Goal: Task Accomplishment & Management: Use online tool/utility

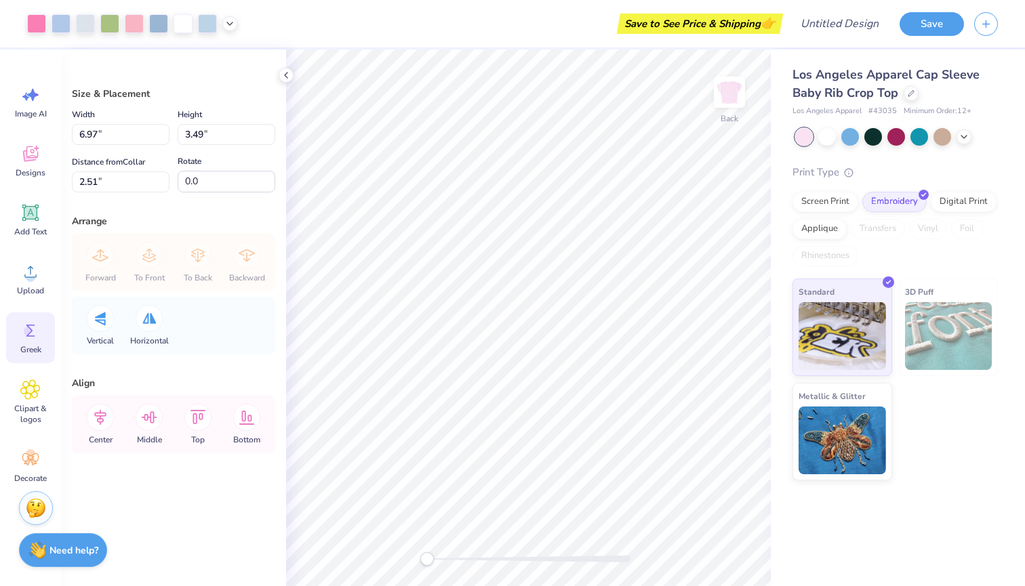
click at [35, 346] on span "Greek" at bounding box center [30, 349] width 21 height 11
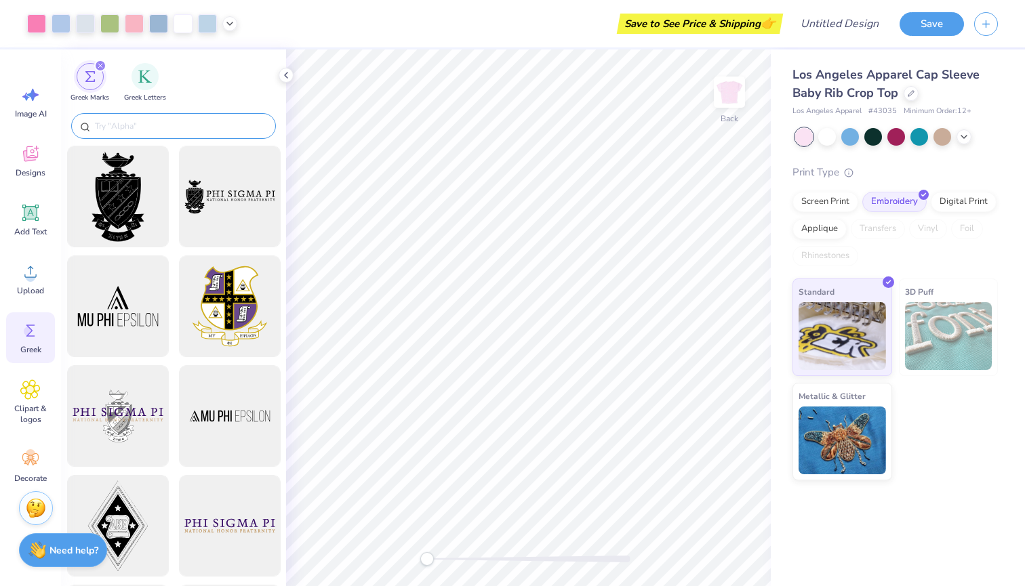
click at [201, 125] on input "text" at bounding box center [181, 126] width 174 height 14
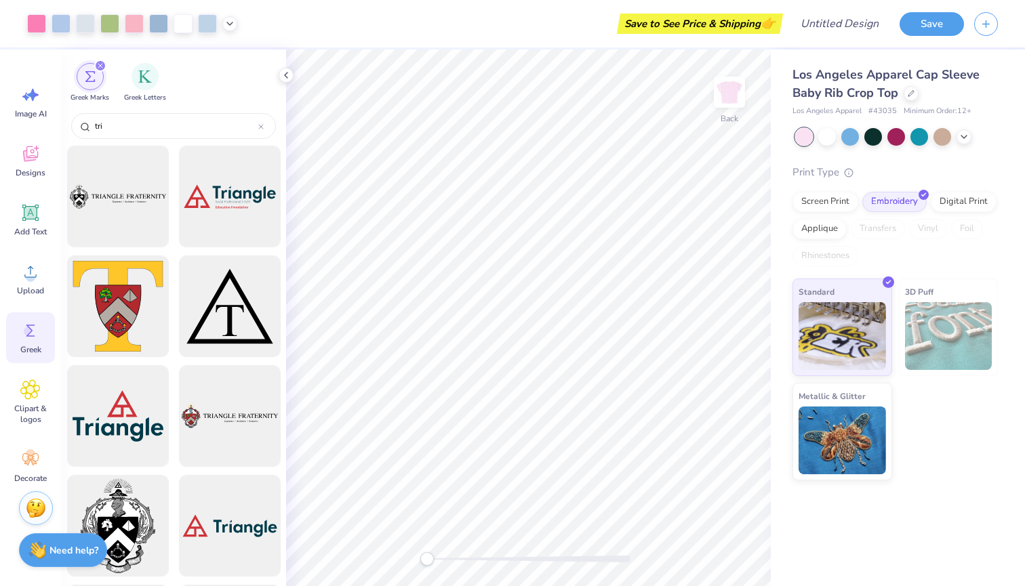
click at [93, 75] on img "filter for Greek Marks" at bounding box center [90, 76] width 11 height 11
click at [187, 127] on input "tri" at bounding box center [176, 126] width 165 height 14
type input "t"
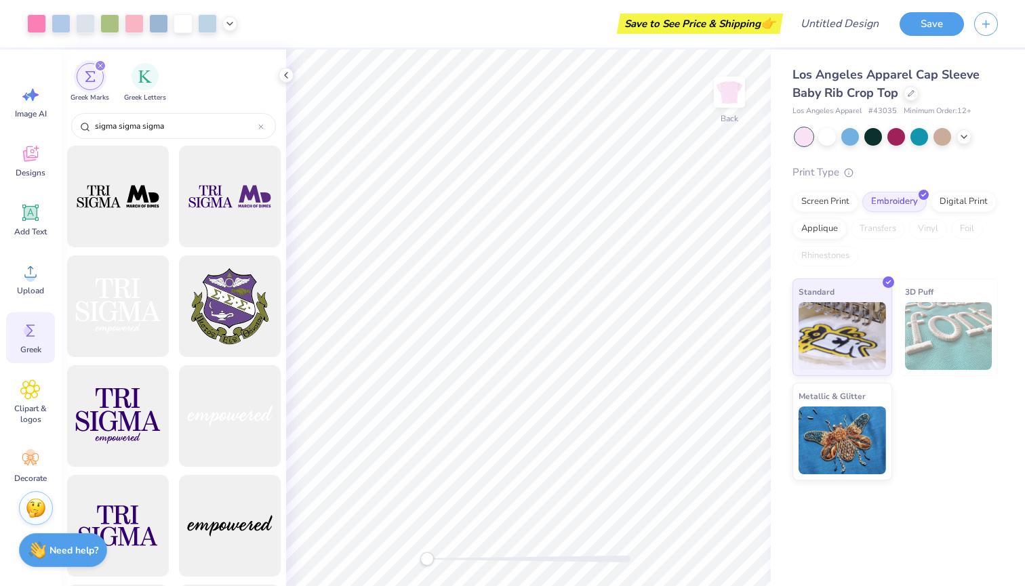
type input "sigma sigma sigma"
click at [141, 79] on img "filter for Greek Letters" at bounding box center [145, 75] width 14 height 14
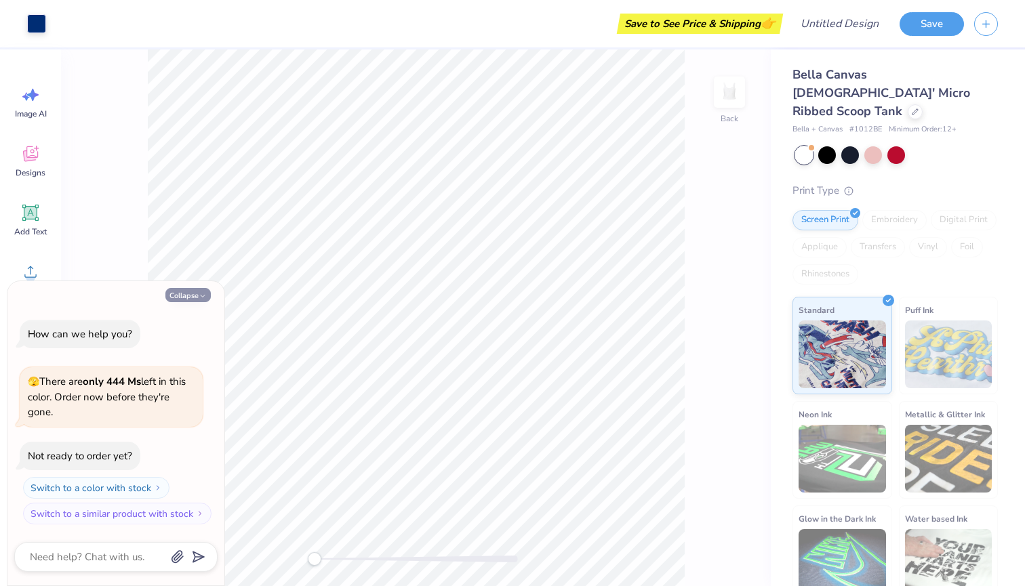
click at [202, 298] on icon "button" at bounding box center [203, 296] width 8 height 8
type textarea "x"
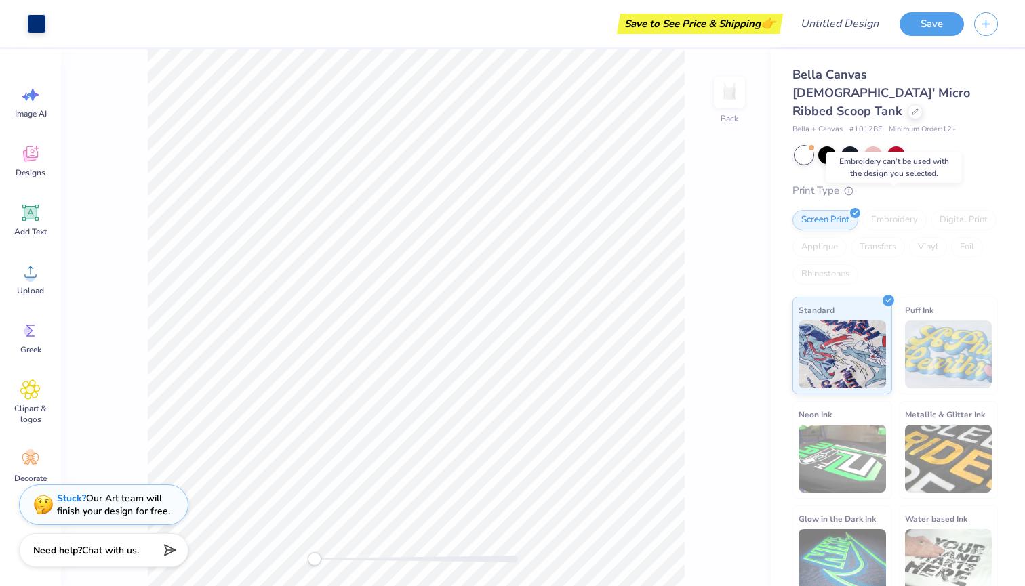
click at [888, 210] on div "Embroidery" at bounding box center [894, 220] width 64 height 20
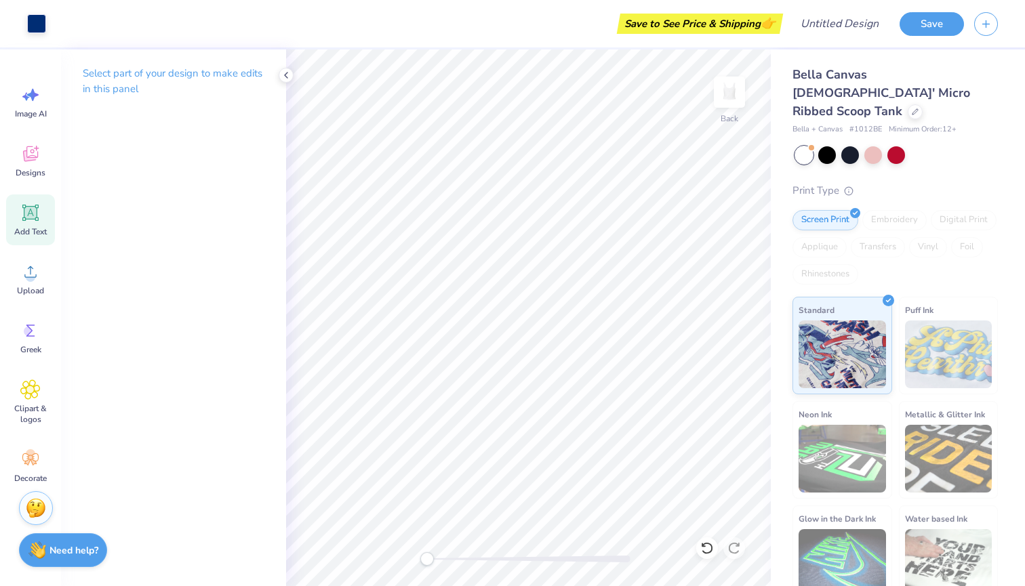
click at [32, 213] on icon at bounding box center [30, 213] width 16 height 16
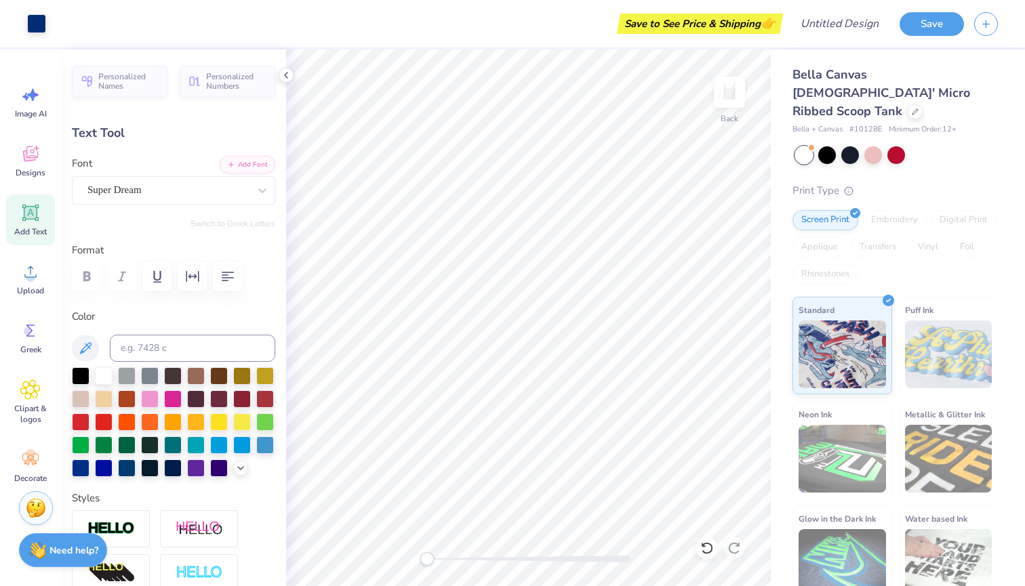
type input "2.53"
type input "0.91"
type input "1.93"
type input "2.45"
type input "1.09"
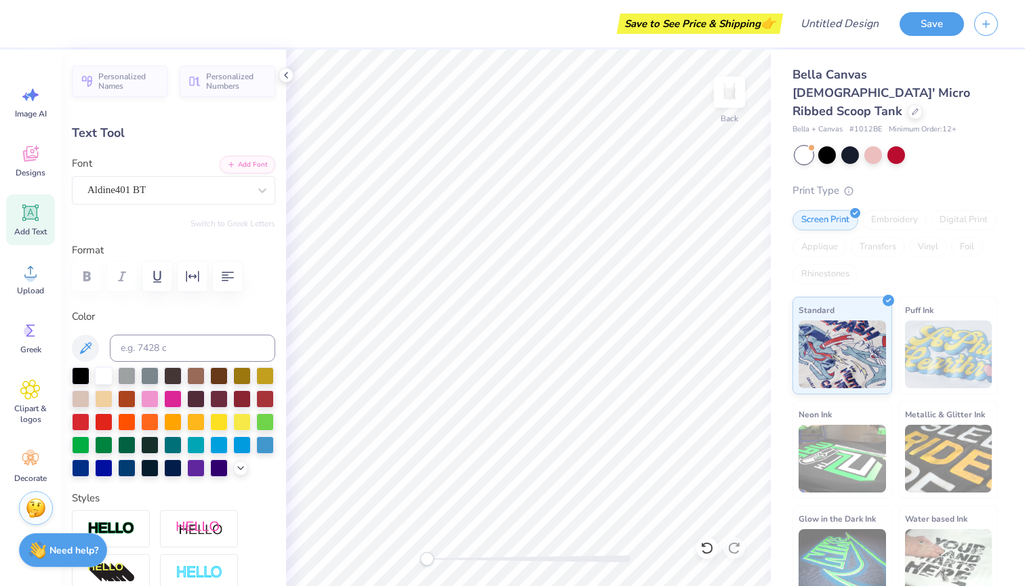
type input "2.53"
type input "1.93"
type textarea "S"
type textarea "s"
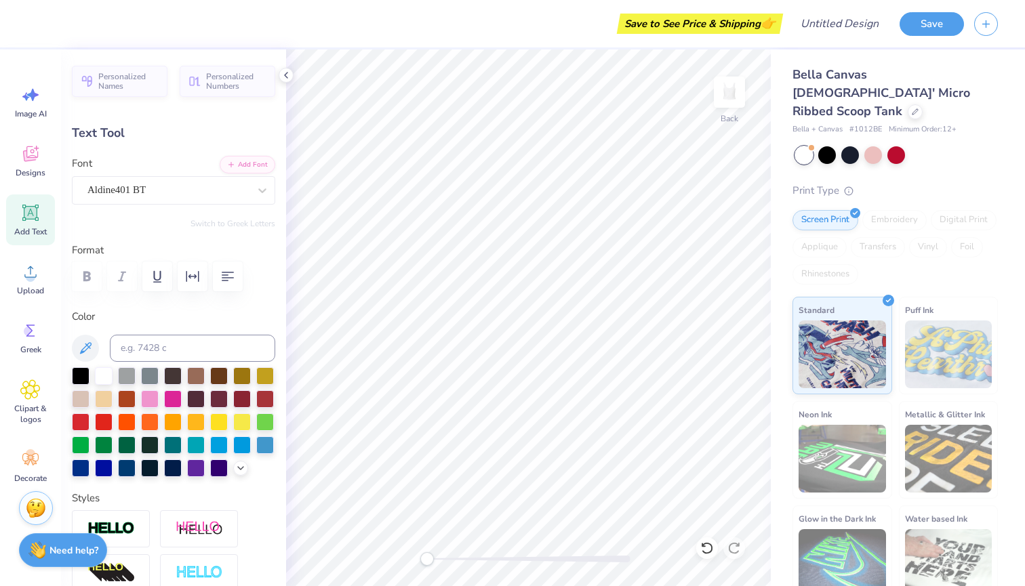
type textarea "Sigma"
type input "2.45"
type input "1.09"
type textarea "Tri"
type input "1.98"
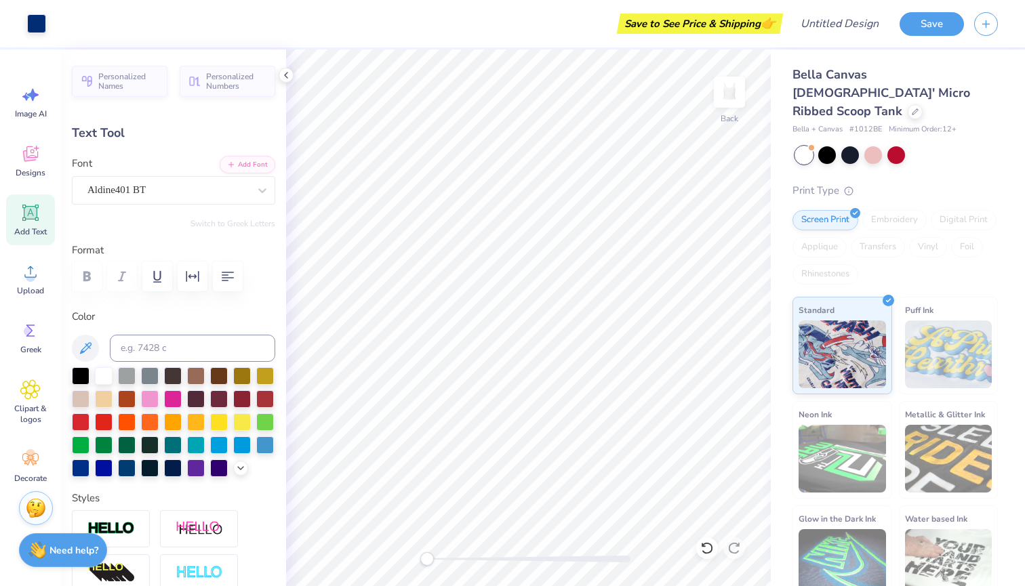
type input "0.22"
type input "2.94"
click at [196, 469] on div at bounding box center [196, 467] width 18 height 18
type input "2.50"
type input "0.93"
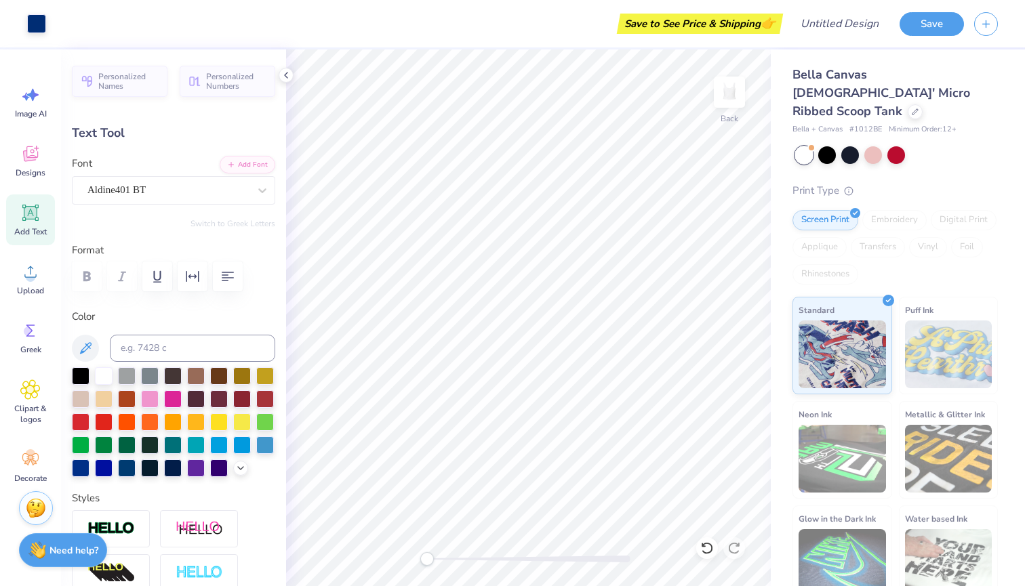
type input "1.92"
click at [218, 464] on div at bounding box center [219, 467] width 18 height 18
type input "1.10"
type input "0.67"
type input "1.21"
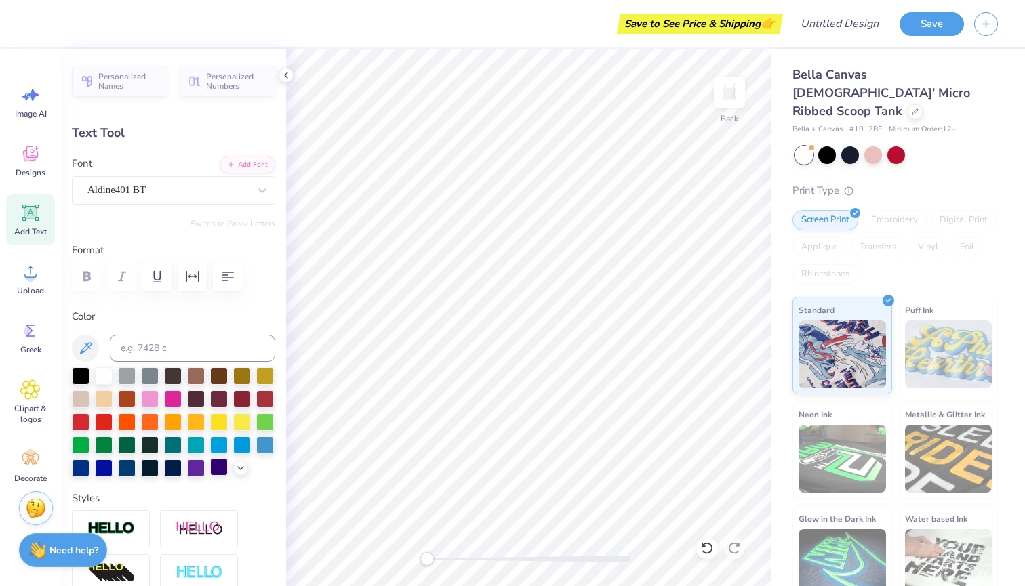
click at [217, 468] on div at bounding box center [219, 467] width 18 height 18
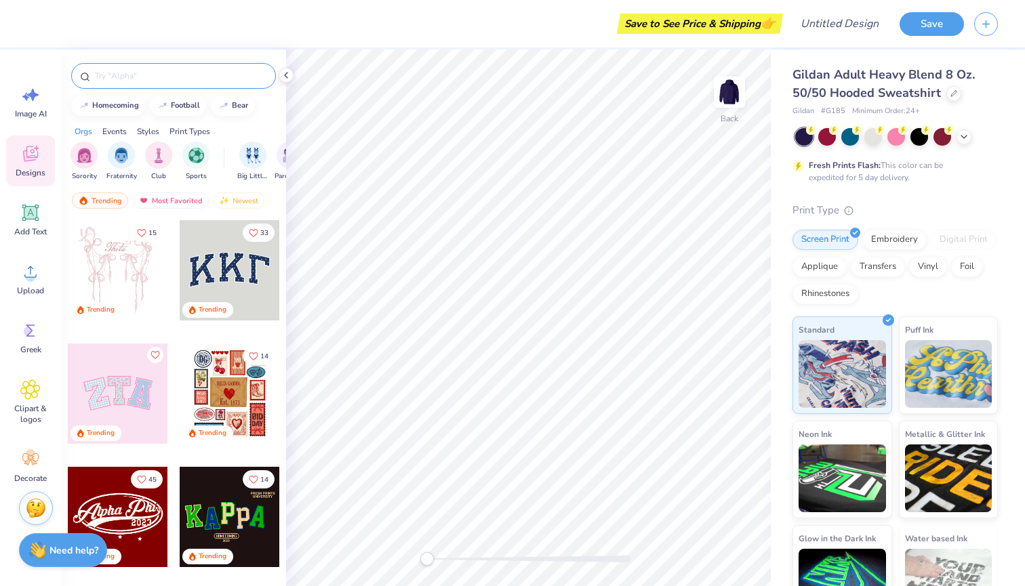
click at [178, 76] on input "text" at bounding box center [181, 76] width 174 height 14
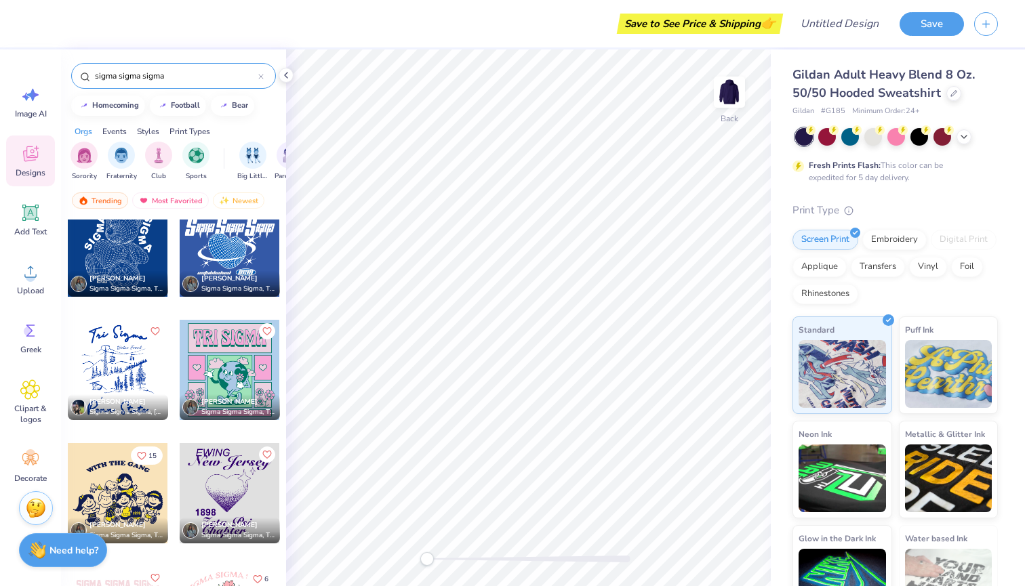
scroll to position [1631, 0]
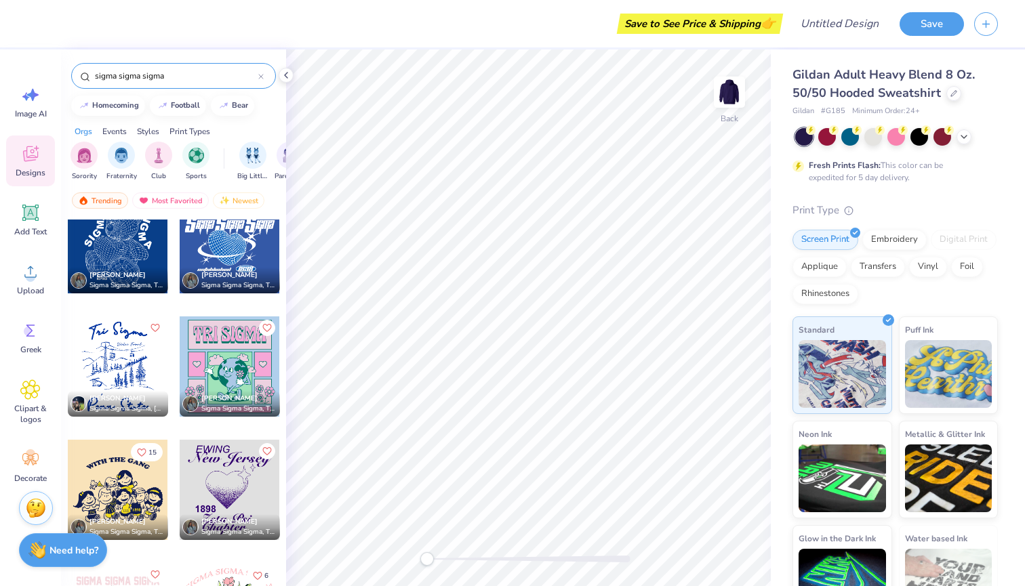
type input "sigma sigma sigma"
click at [127, 375] on div at bounding box center [118, 367] width 100 height 100
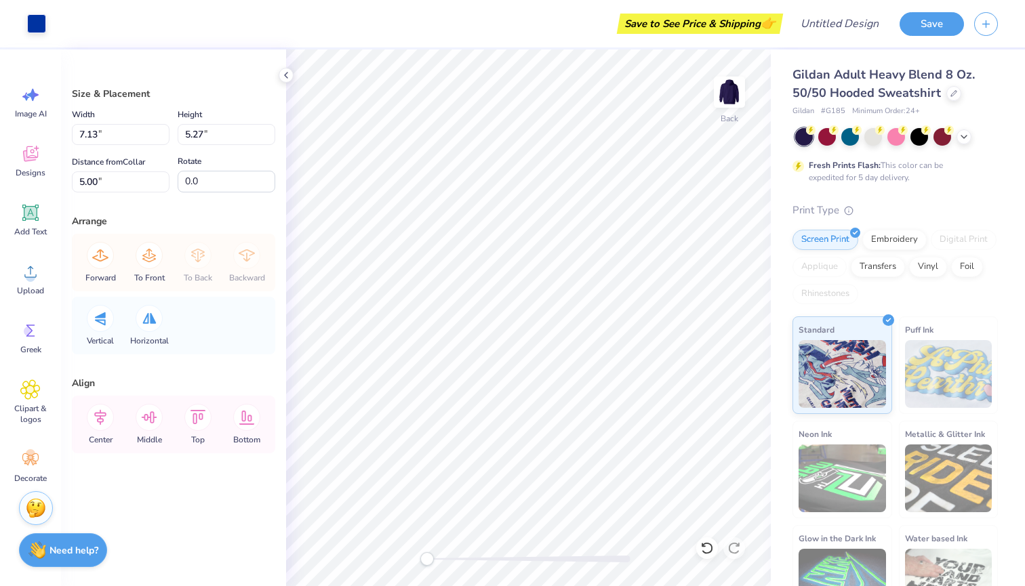
scroll to position [0, 0]
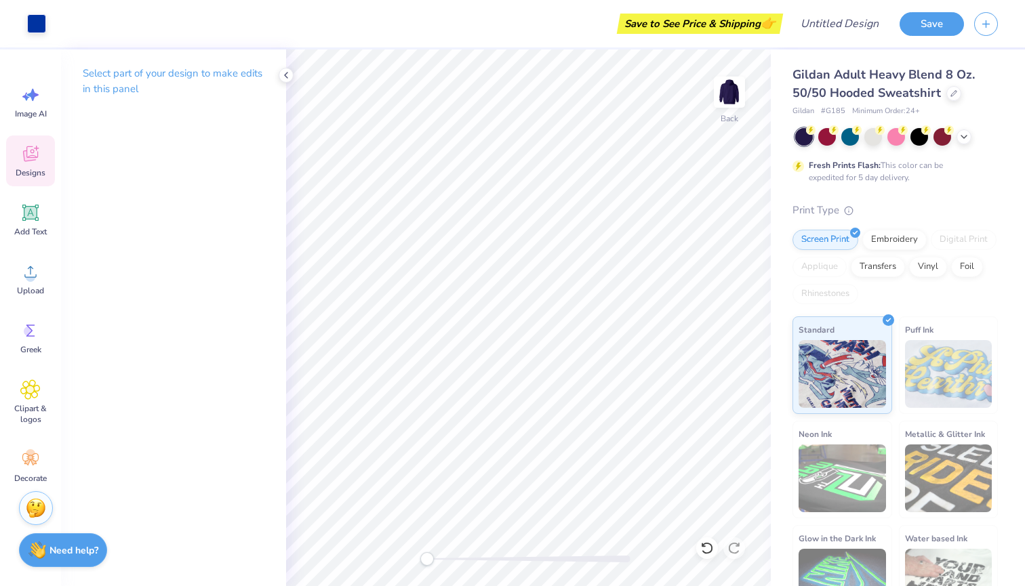
click at [36, 146] on icon at bounding box center [30, 154] width 20 height 20
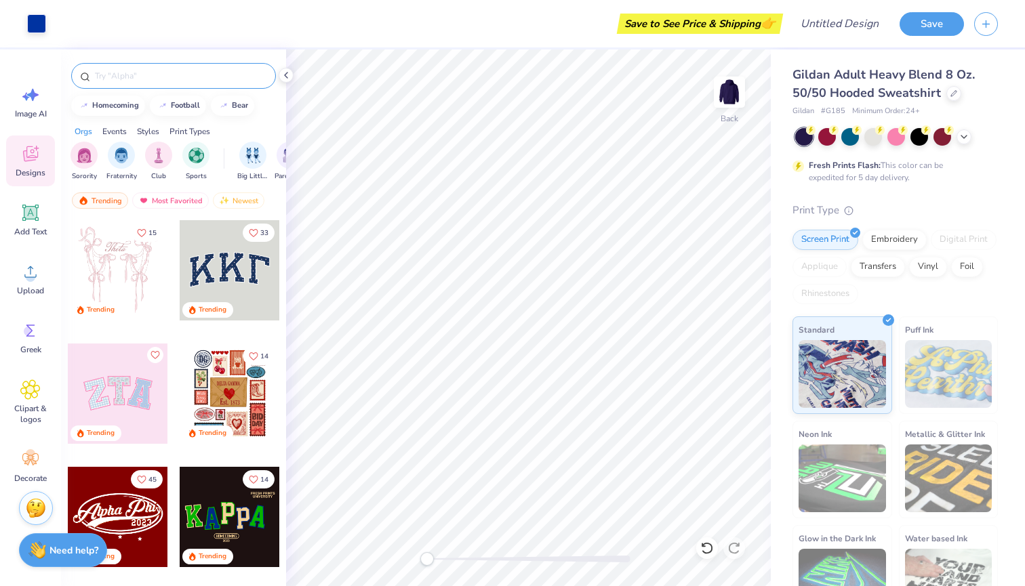
click at [172, 77] on input "text" at bounding box center [181, 76] width 174 height 14
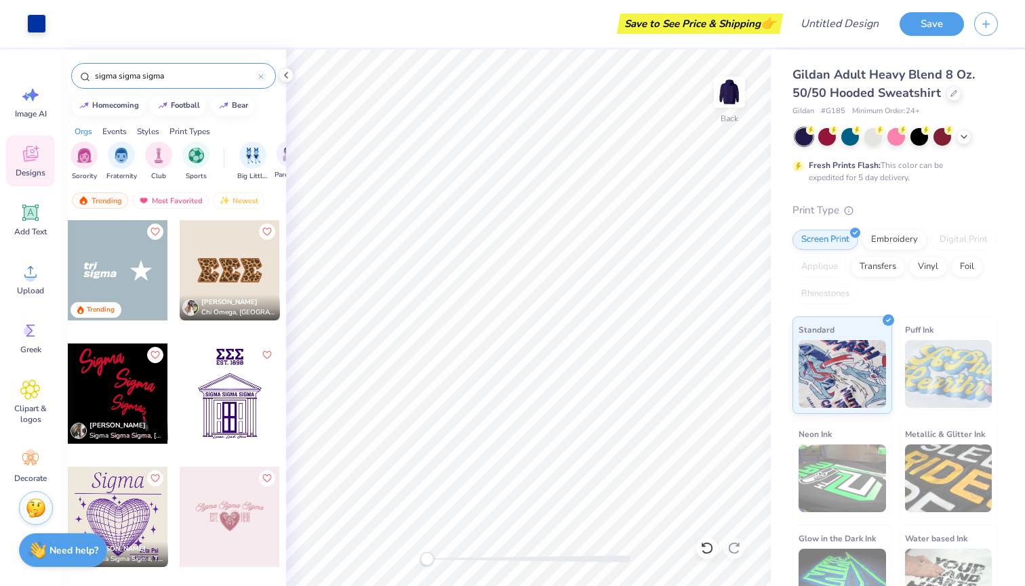
type input "sigma sigma sigma"
click at [261, 76] on icon at bounding box center [260, 76] width 5 height 5
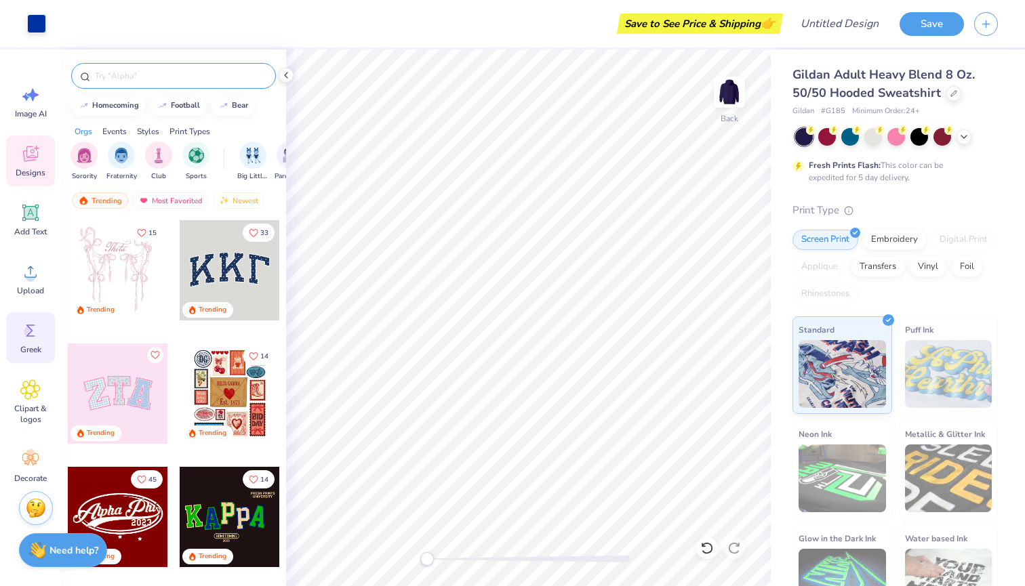
click at [31, 334] on circle at bounding box center [28, 331] width 9 height 9
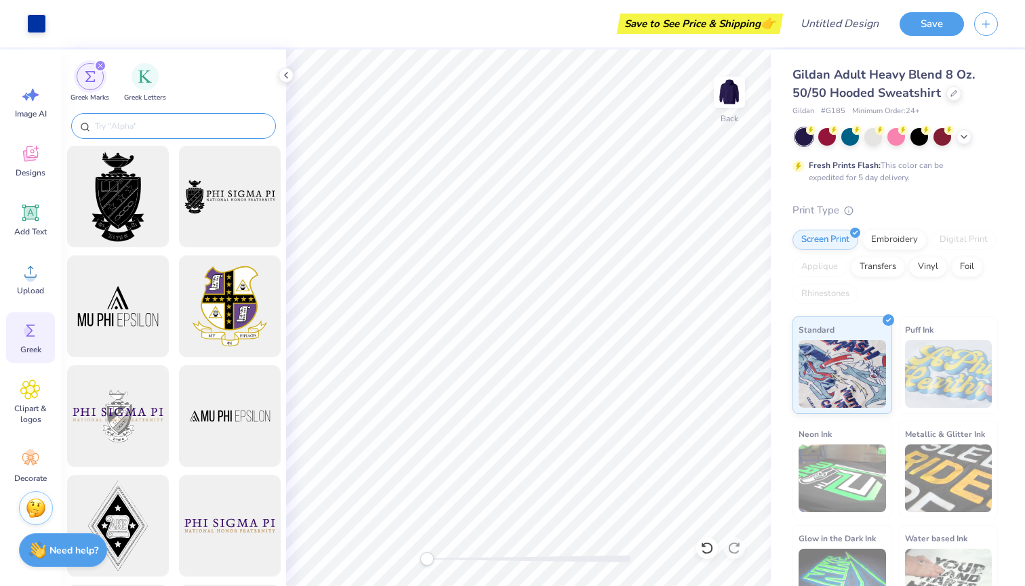
click at [139, 130] on input "text" at bounding box center [181, 126] width 174 height 14
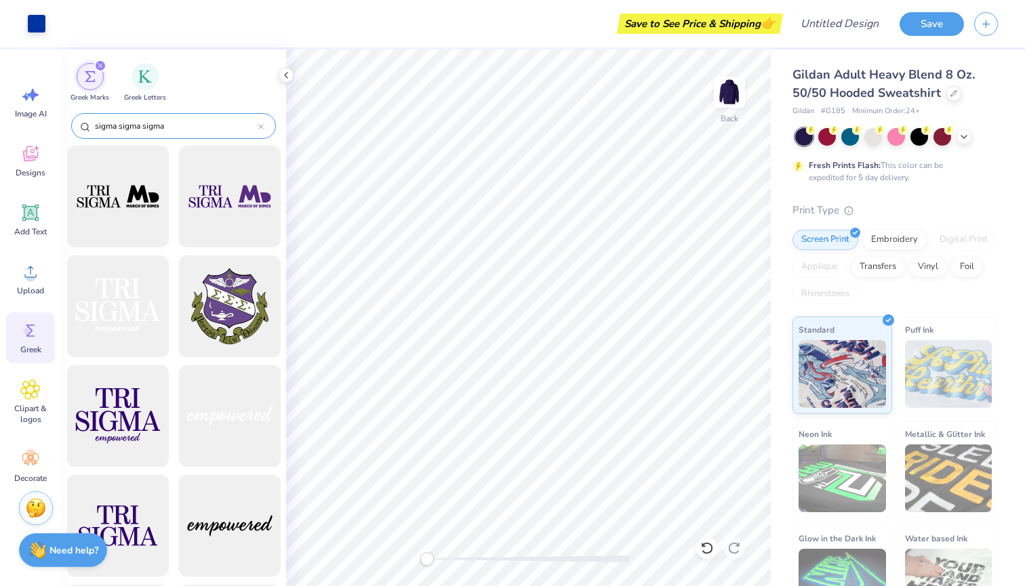
type input "sigma sigma sigma"
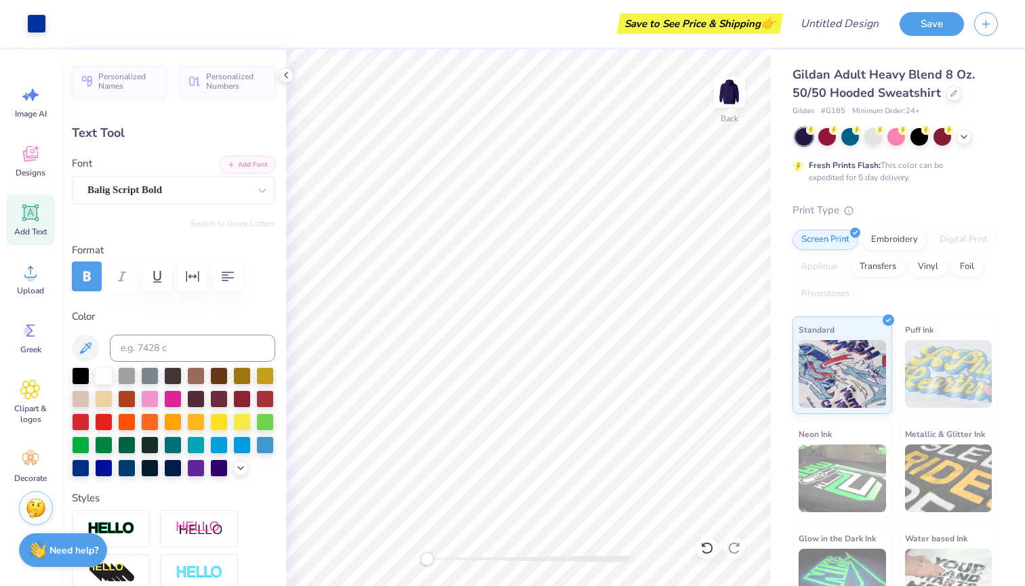
type input "5.76"
type input "1.79"
type input "3.00"
type input "2.43"
type input "0.42"
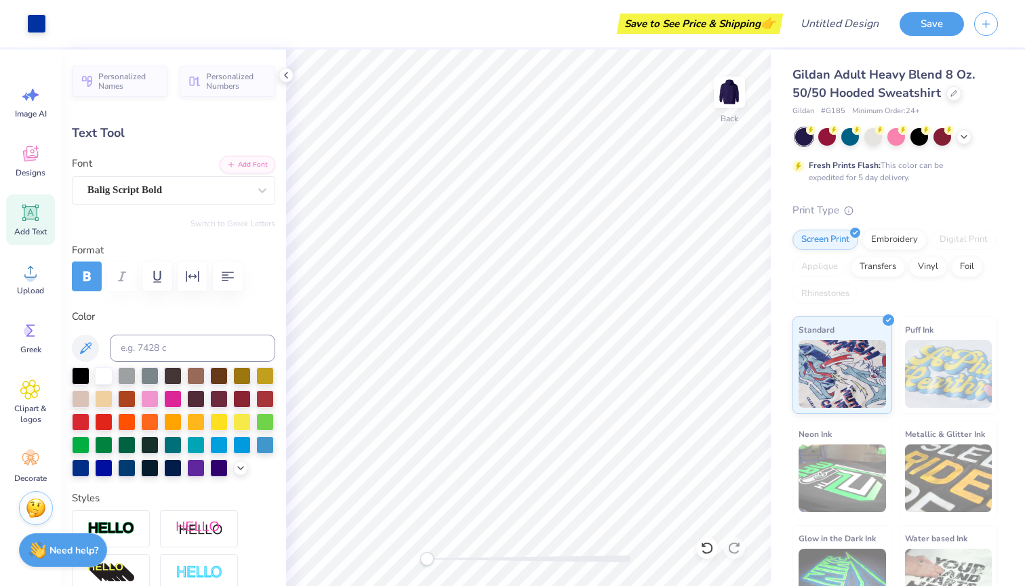
type input "5.00"
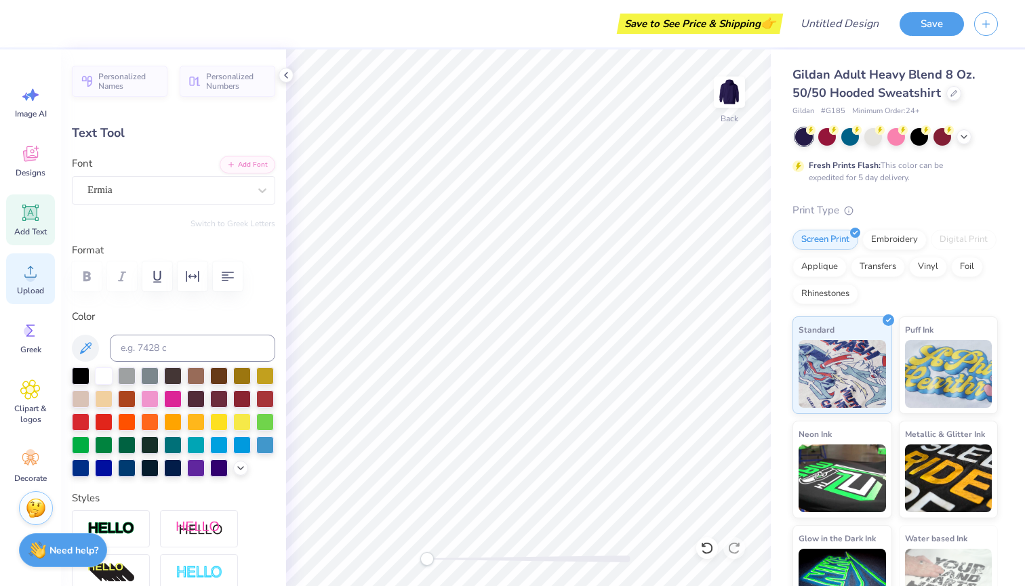
click at [32, 289] on span "Upload" at bounding box center [30, 290] width 27 height 11
click at [37, 327] on icon at bounding box center [30, 331] width 20 height 20
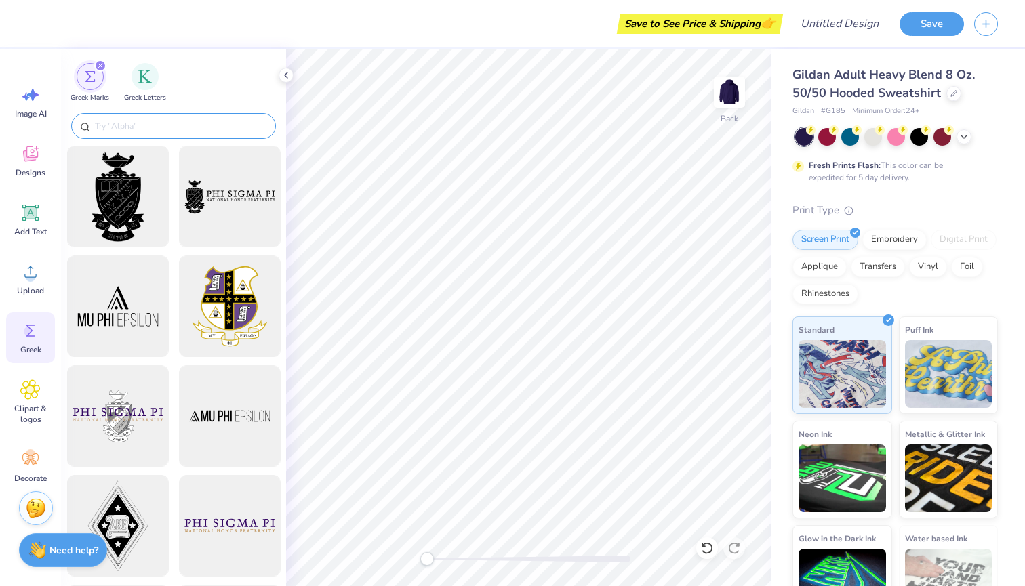
click at [166, 128] on input "text" at bounding box center [181, 126] width 174 height 14
click at [148, 83] on div "filter for Greek Letters" at bounding box center [145, 75] width 27 height 27
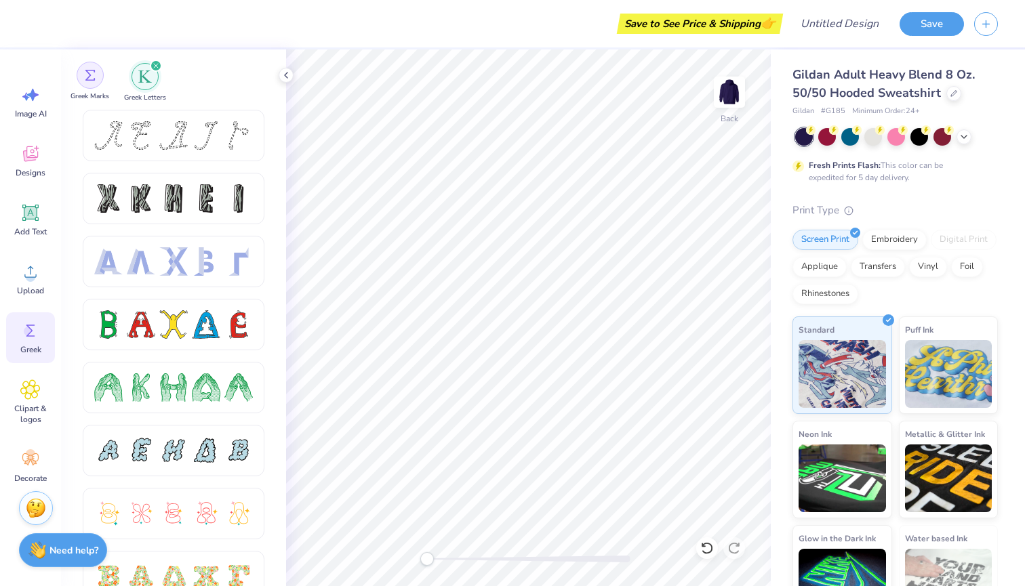
click at [98, 78] on div "filter for Greek Marks" at bounding box center [90, 75] width 27 height 27
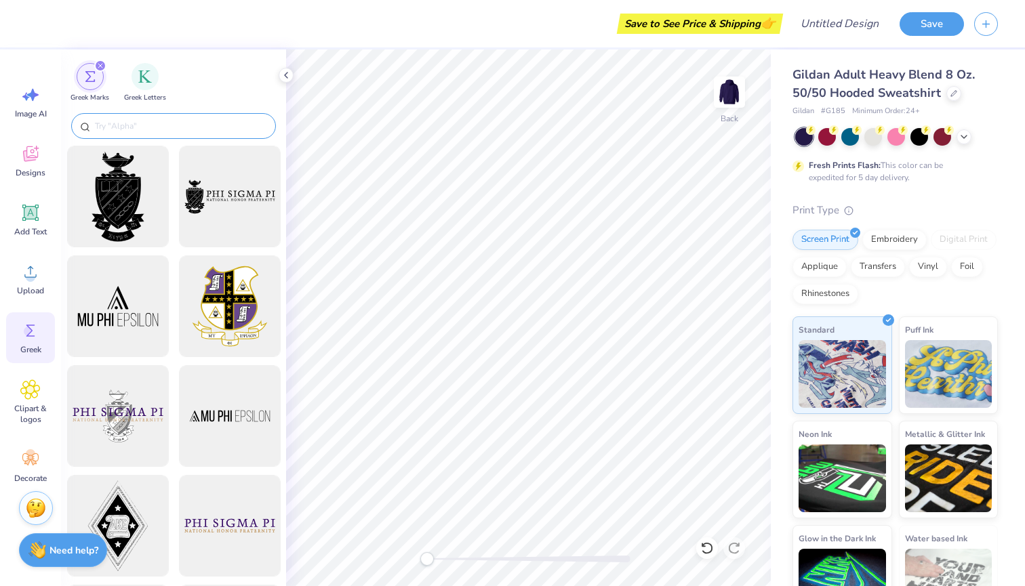
click at [153, 132] on input "text" at bounding box center [181, 126] width 174 height 14
type input "r"
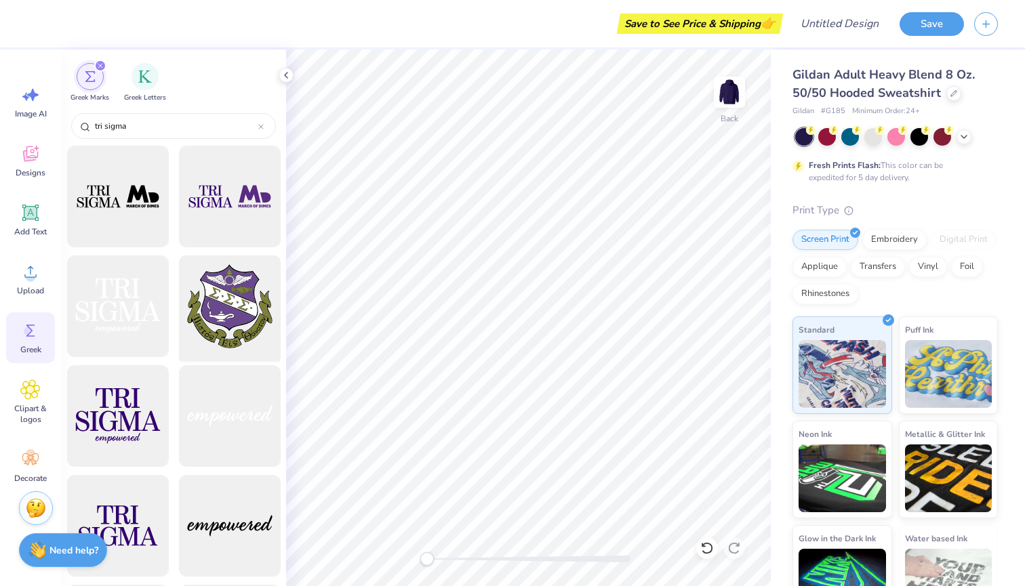
type input "tri sigma"
click at [231, 327] on div at bounding box center [230, 307] width 112 height 112
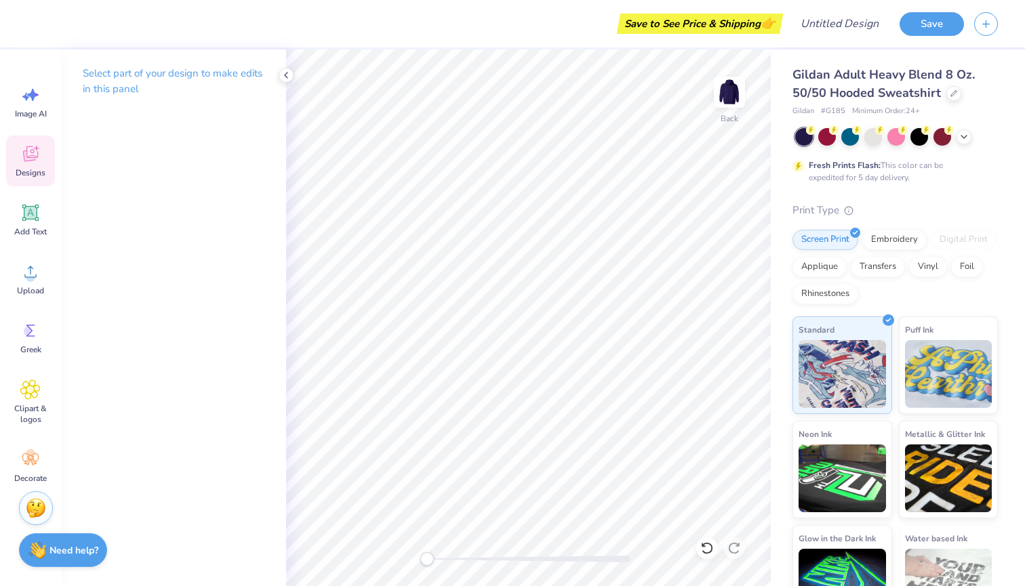
click at [31, 169] on span "Designs" at bounding box center [31, 172] width 30 height 11
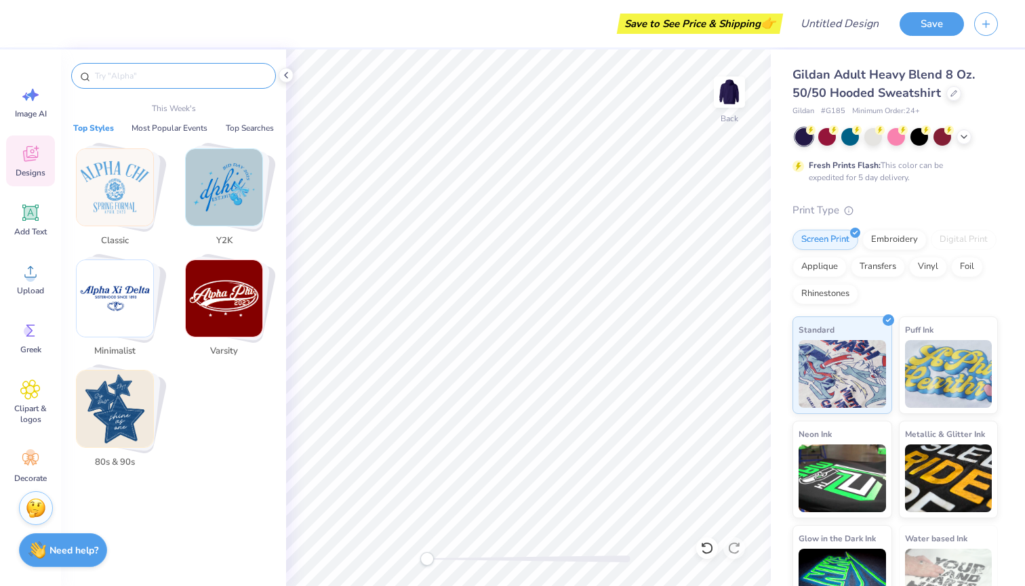
click at [182, 78] on input "text" at bounding box center [181, 76] width 174 height 14
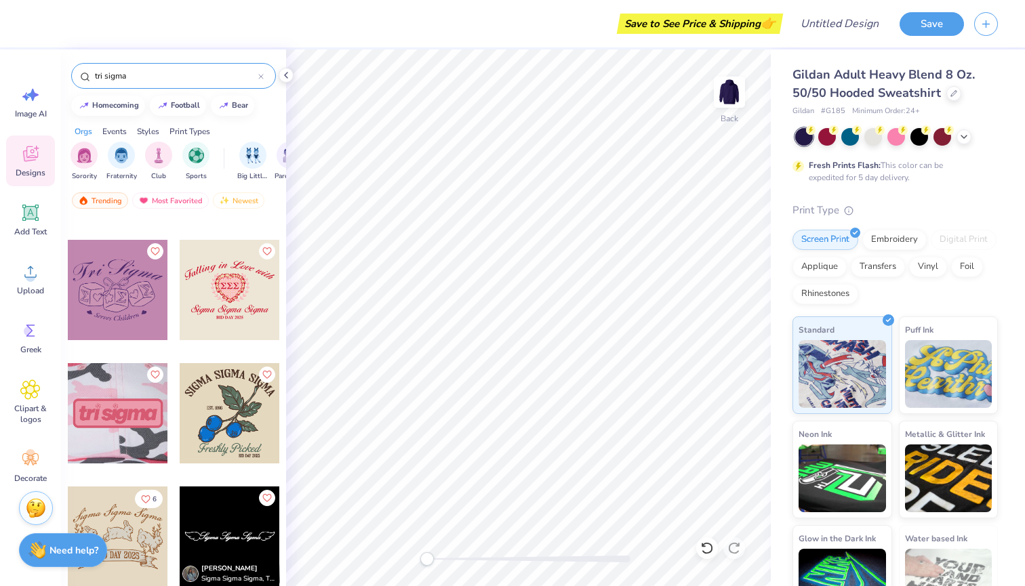
scroll to position [965, 0]
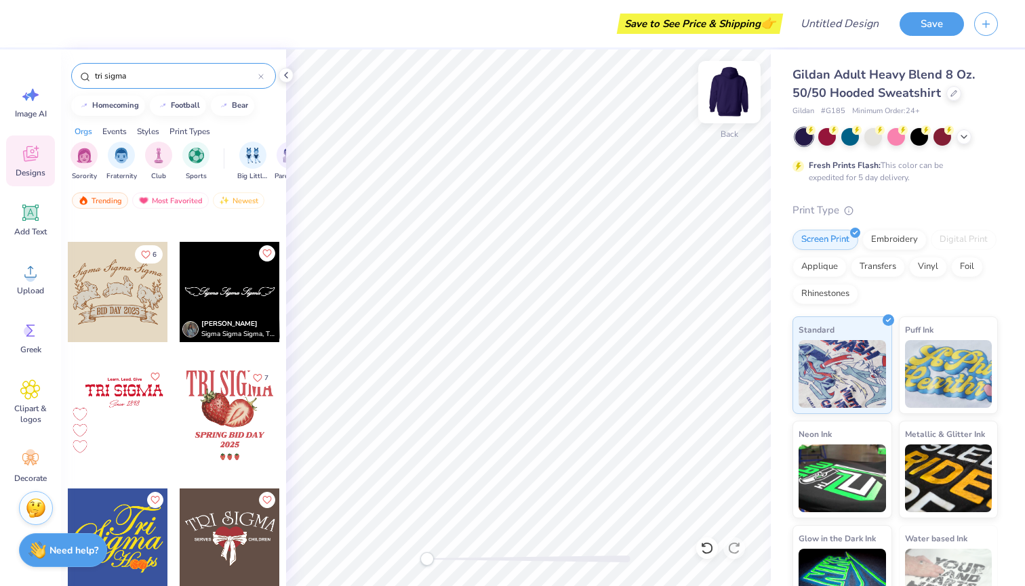
type input "tri sigma"
click at [729, 94] on img at bounding box center [729, 92] width 54 height 54
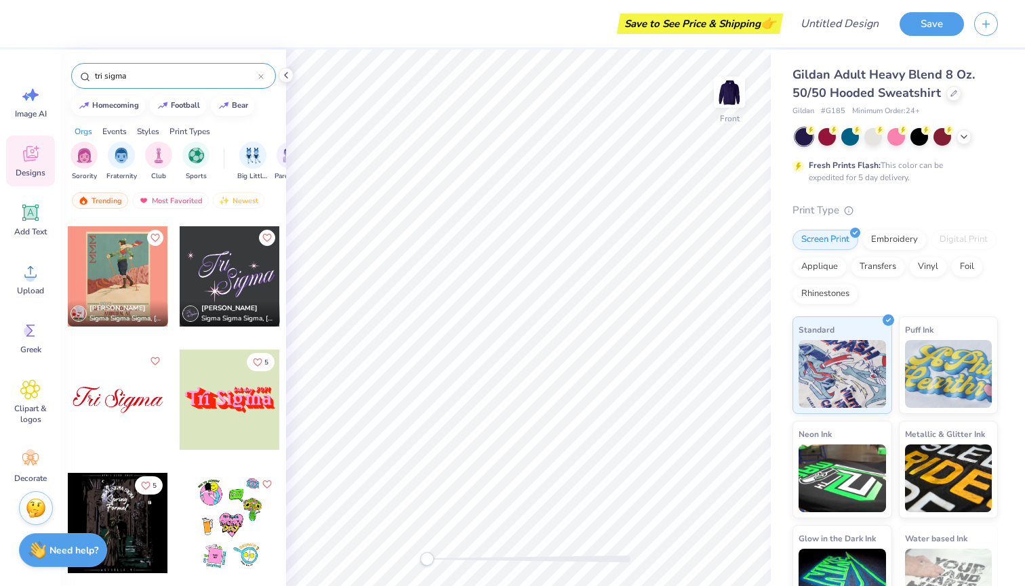
scroll to position [2914, 0]
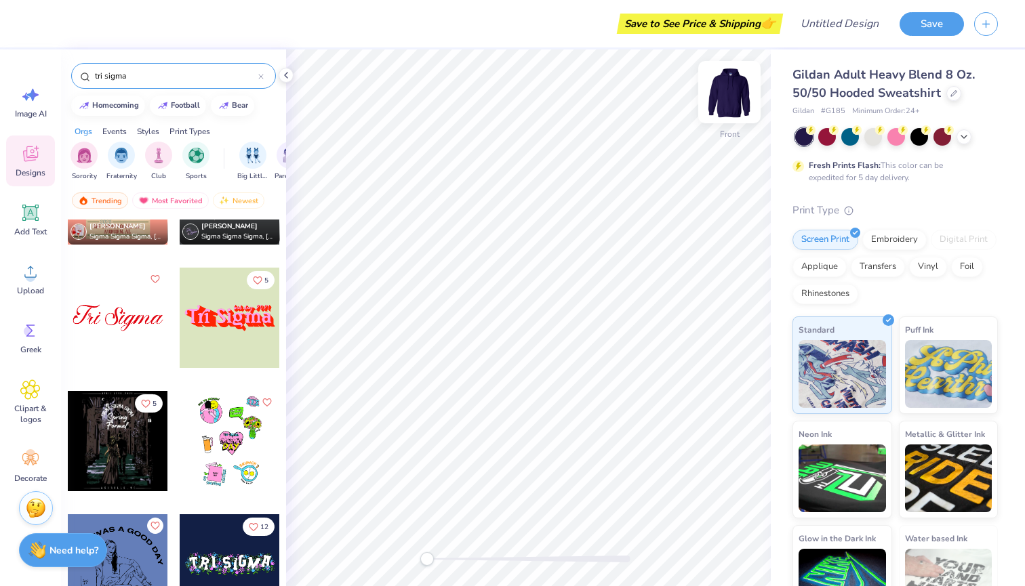
click at [732, 94] on img at bounding box center [729, 92] width 54 height 54
click at [142, 331] on div at bounding box center [118, 318] width 100 height 100
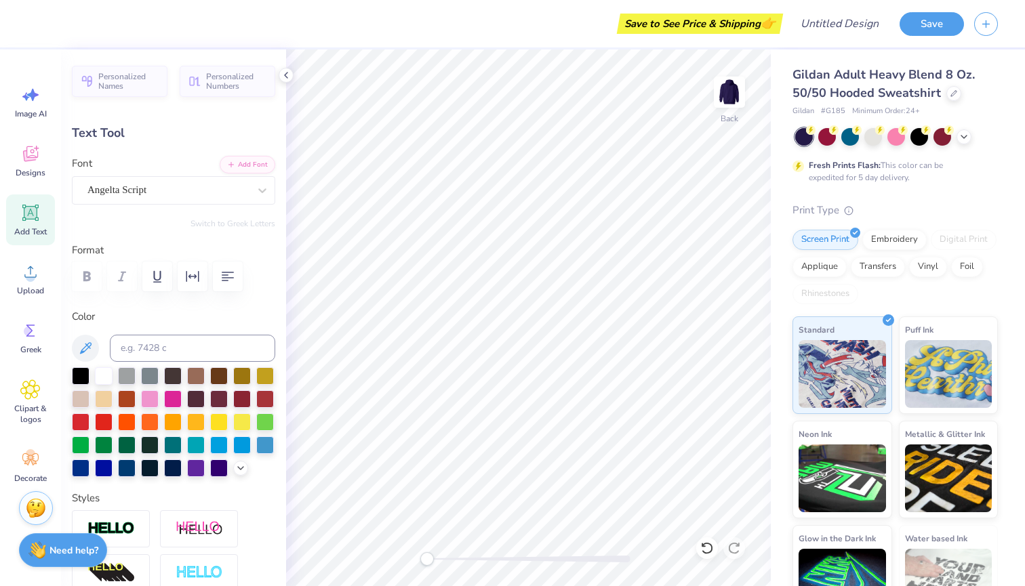
scroll to position [0, 1]
click at [108, 375] on div at bounding box center [104, 375] width 18 height 18
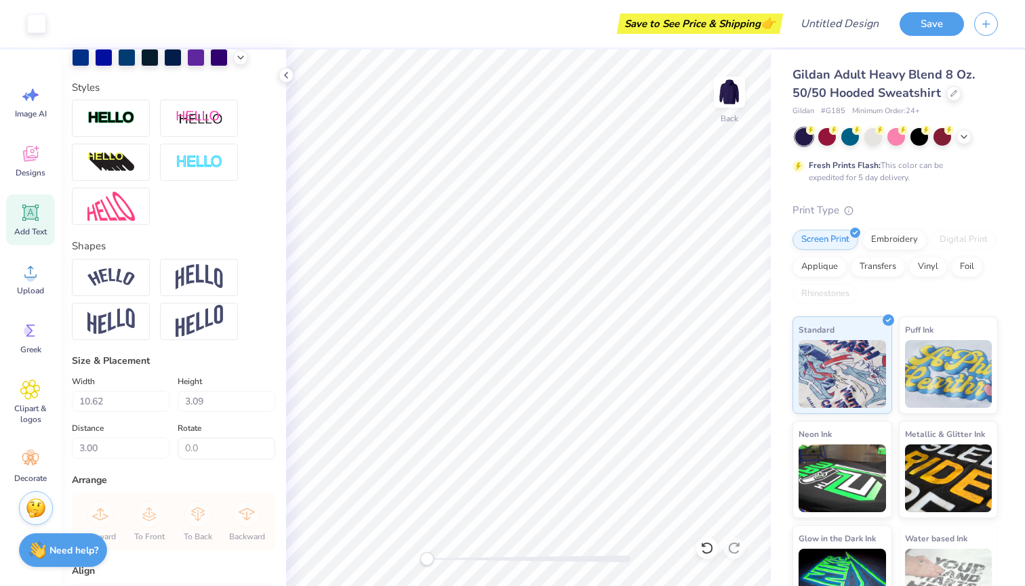
scroll to position [221, 0]
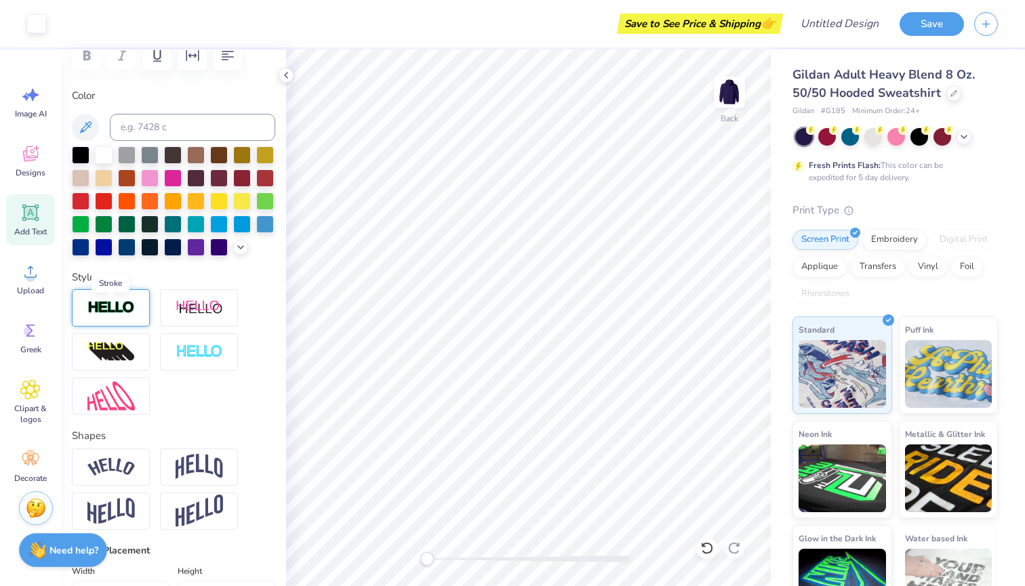
click at [115, 315] on img at bounding box center [110, 308] width 47 height 16
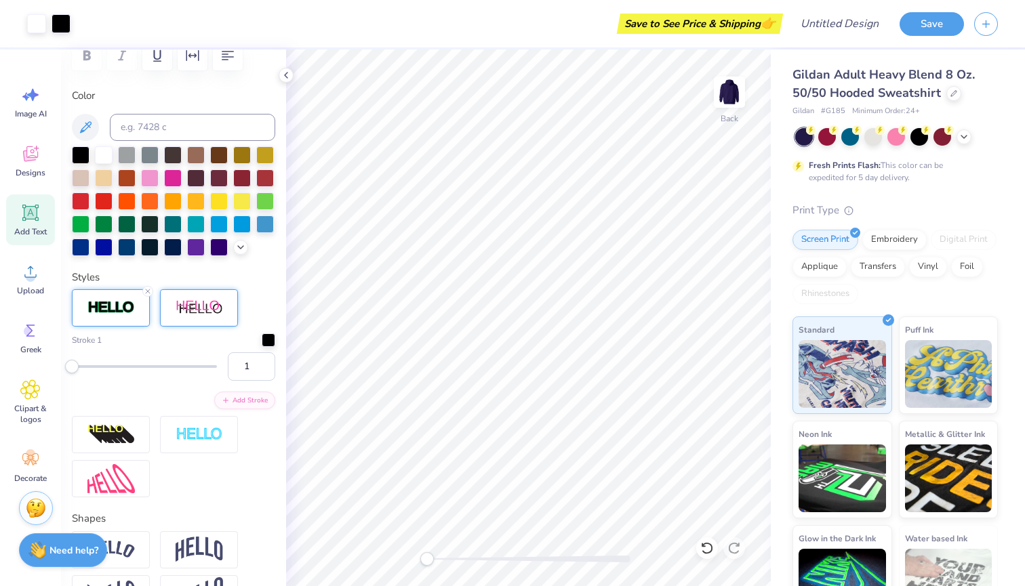
click at [200, 300] on div at bounding box center [199, 307] width 78 height 37
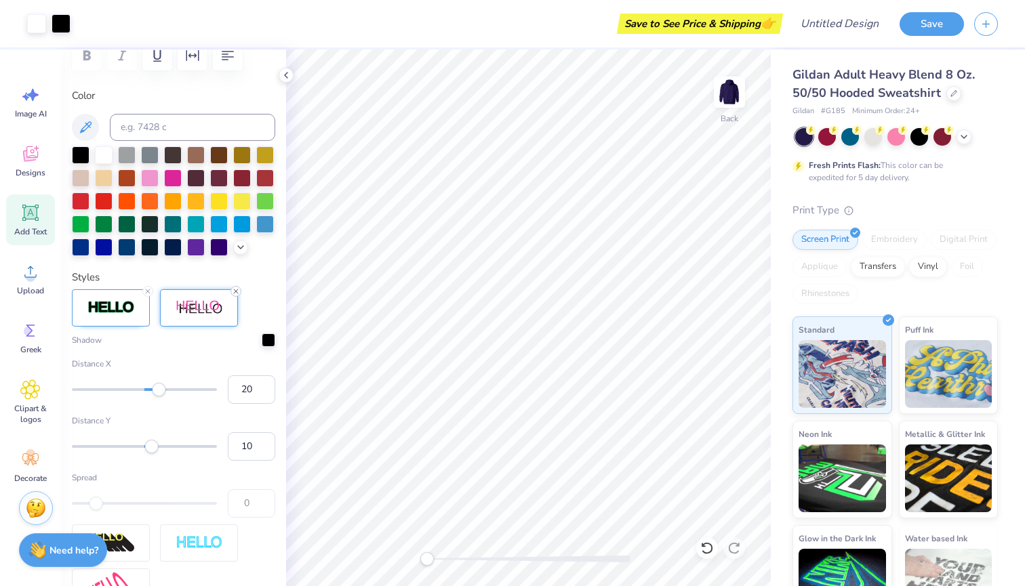
click at [236, 288] on icon at bounding box center [236, 291] width 8 height 8
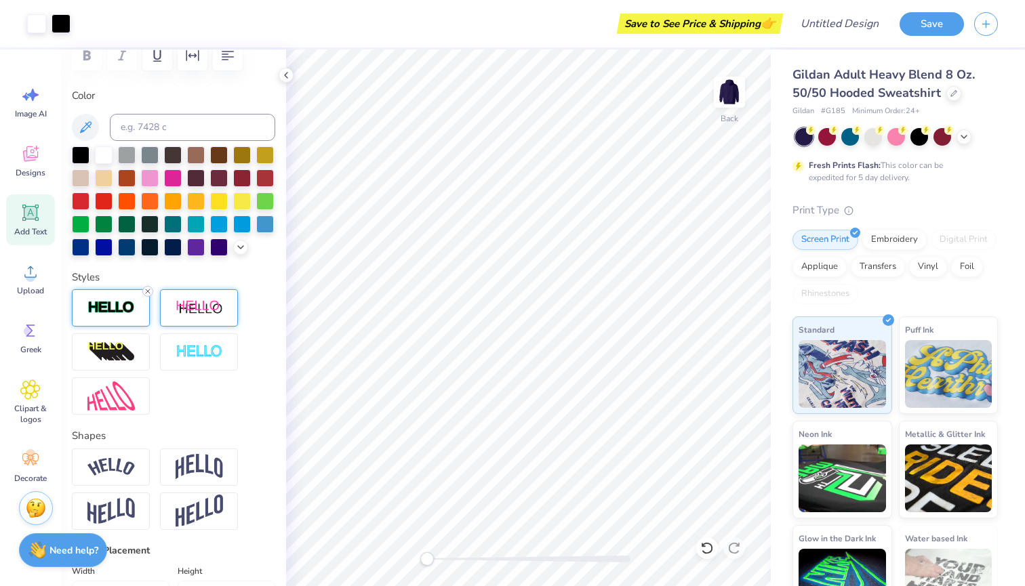
click at [147, 291] on icon at bounding box center [148, 291] width 8 height 8
click at [206, 349] on img at bounding box center [199, 352] width 47 height 16
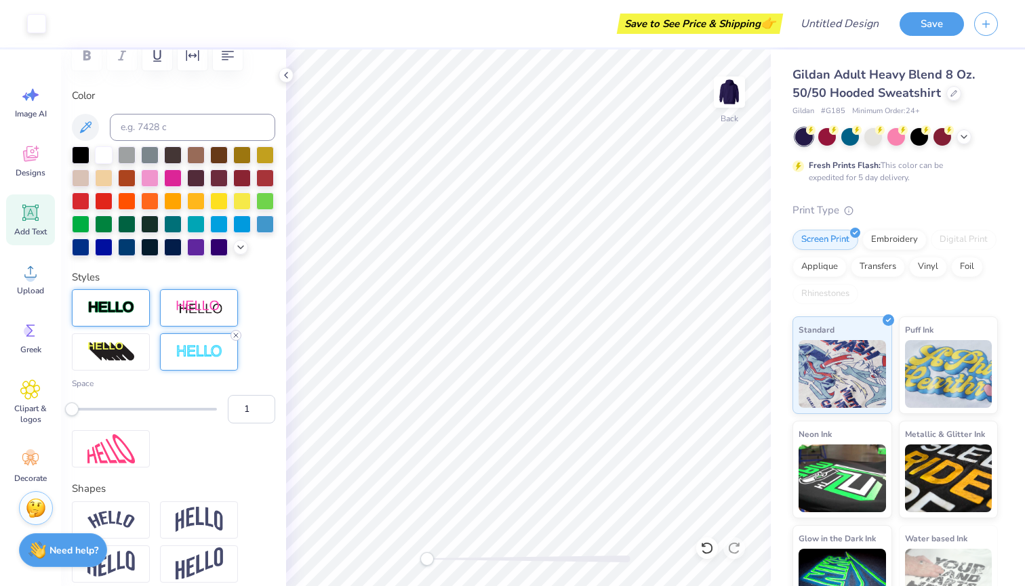
click at [237, 331] on div at bounding box center [235, 335] width 11 height 11
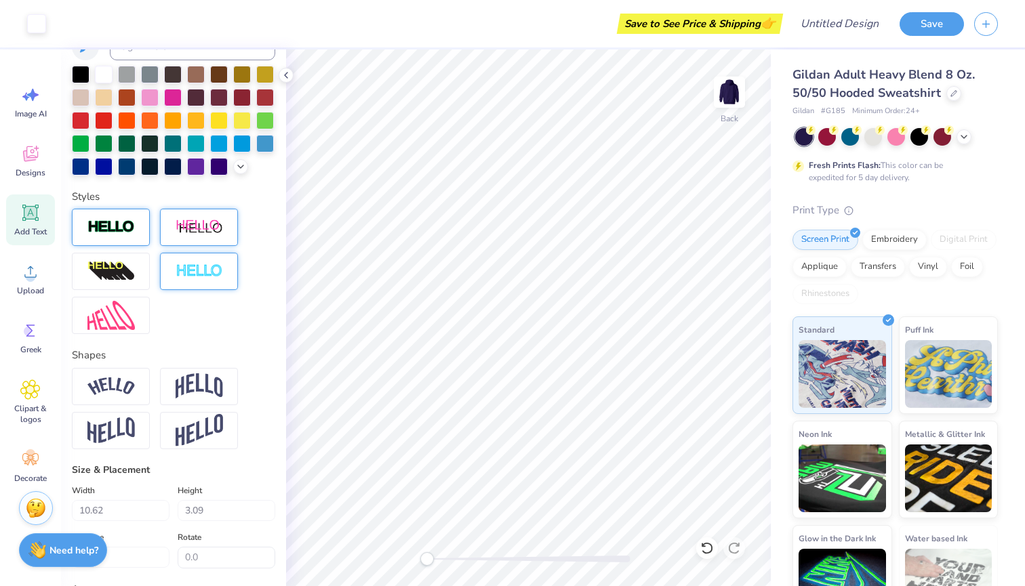
scroll to position [305, 0]
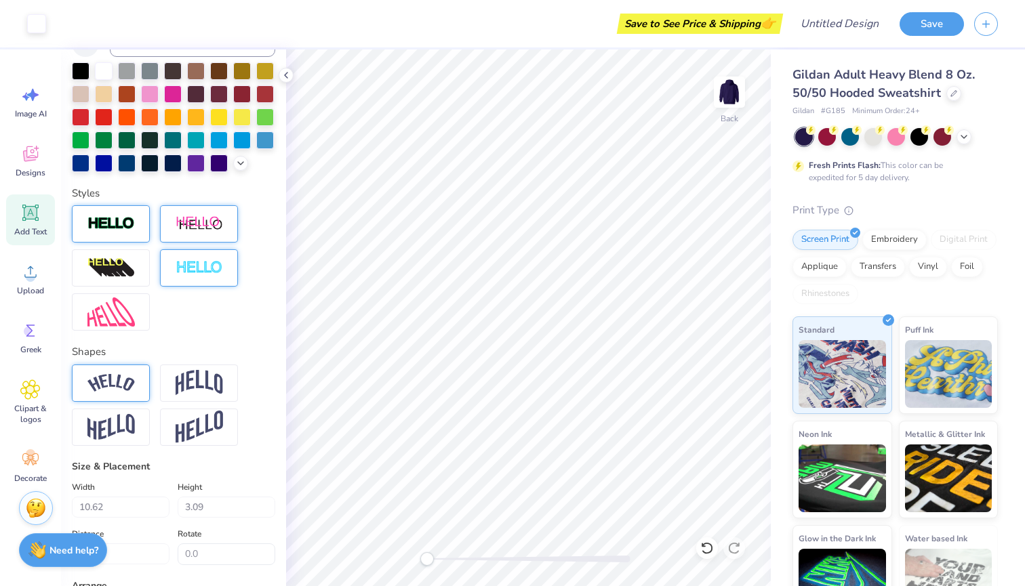
click at [134, 381] on img at bounding box center [110, 383] width 47 height 18
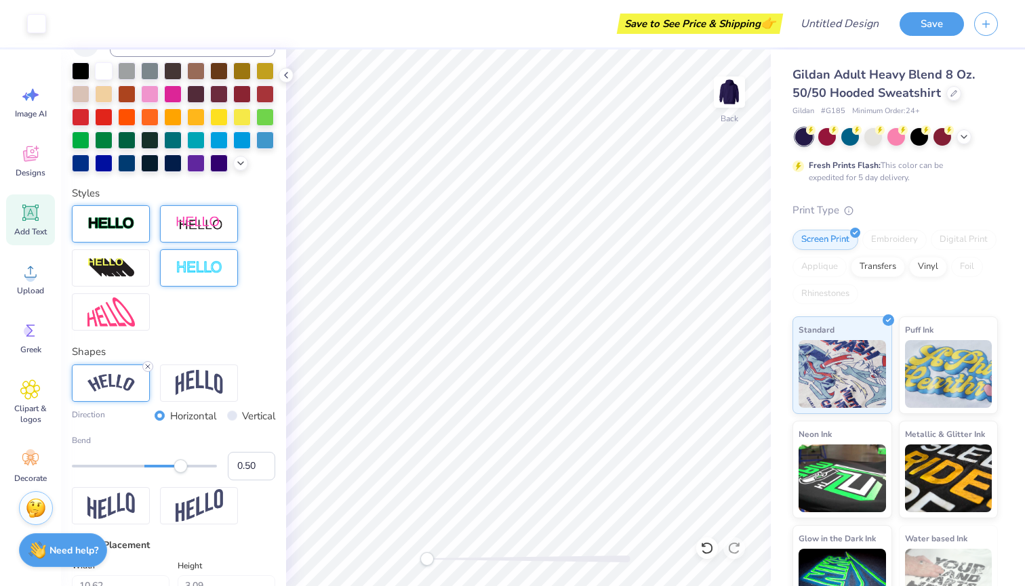
click at [150, 363] on icon at bounding box center [148, 367] width 8 height 8
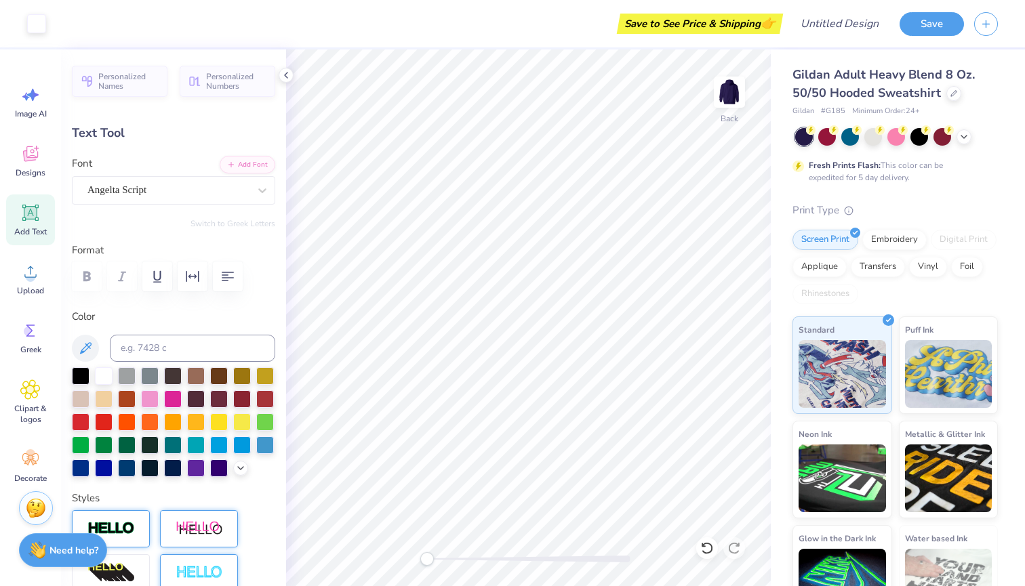
scroll to position [0, 0]
click at [40, 327] on div "Greek" at bounding box center [30, 338] width 49 height 51
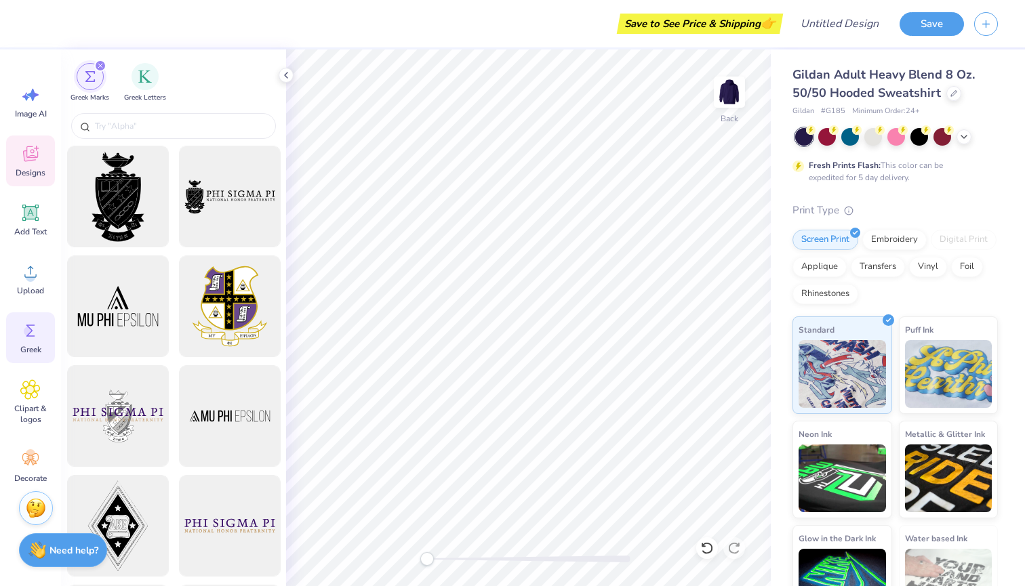
click at [27, 163] on icon at bounding box center [30, 154] width 20 height 20
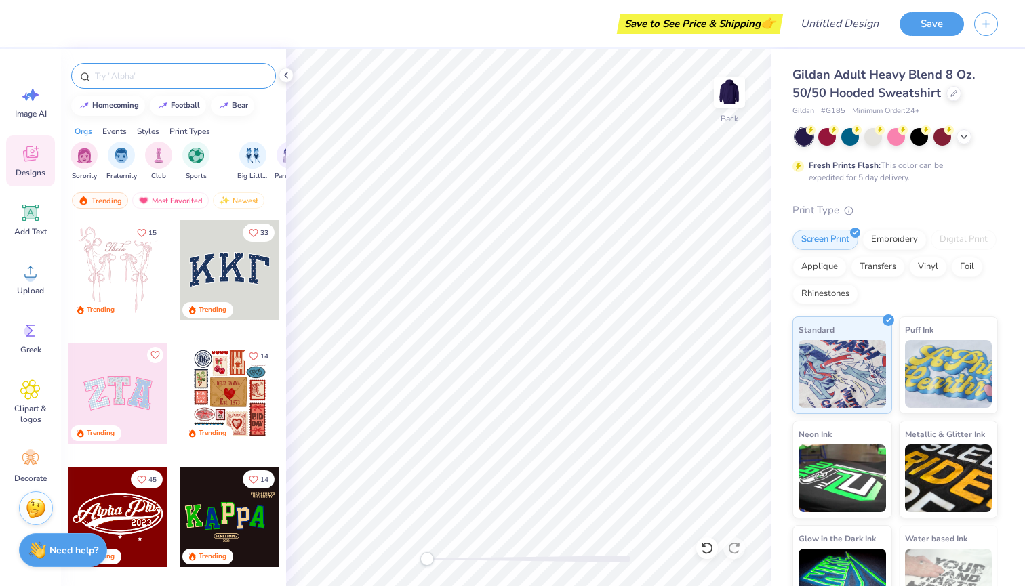
click at [183, 71] on input "text" at bounding box center [181, 76] width 174 height 14
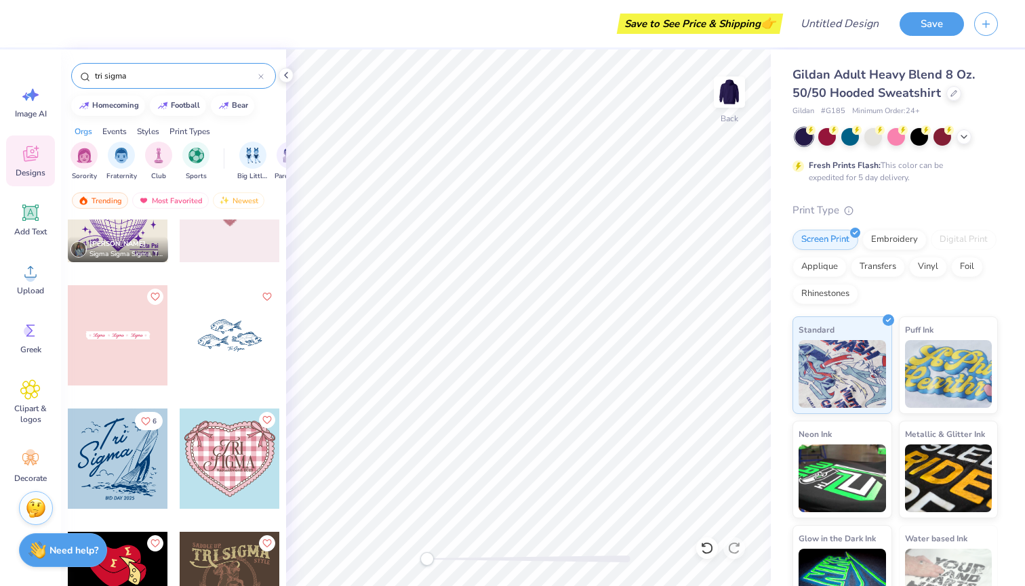
scroll to position [282, 0]
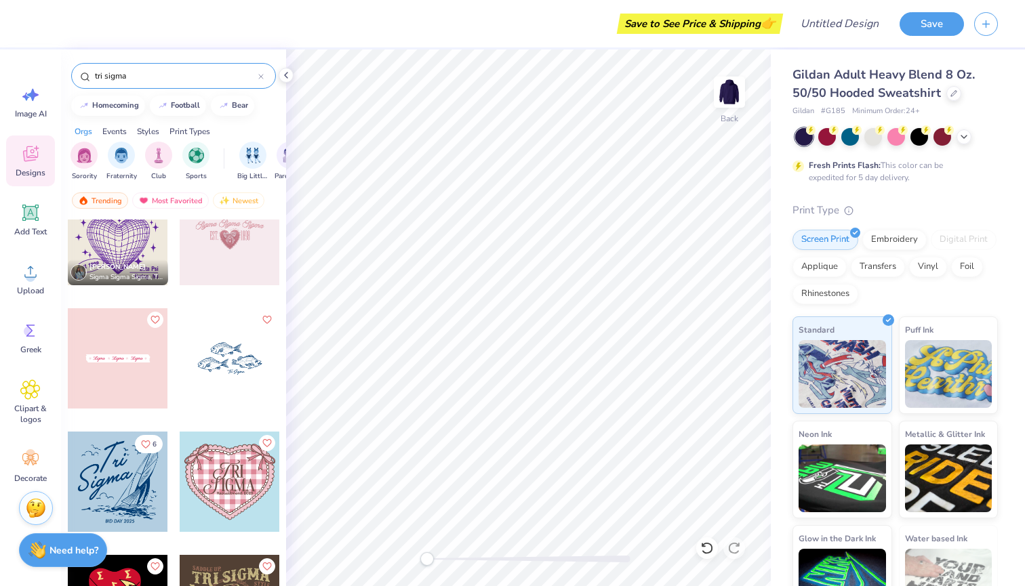
type input "tri sigma"
click at [221, 372] on div at bounding box center [230, 358] width 100 height 100
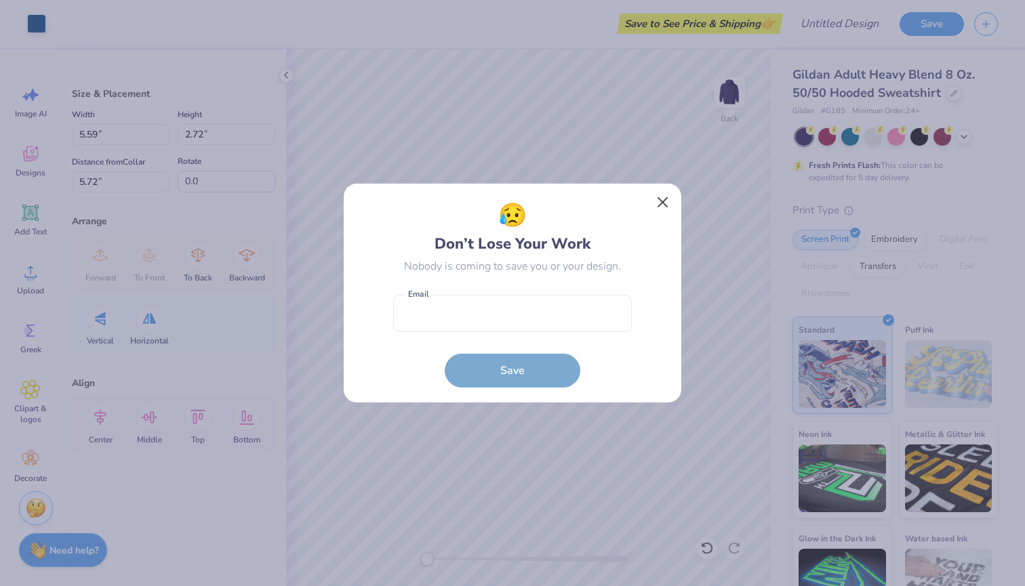
click at [661, 205] on button "Close" at bounding box center [663, 203] width 26 height 26
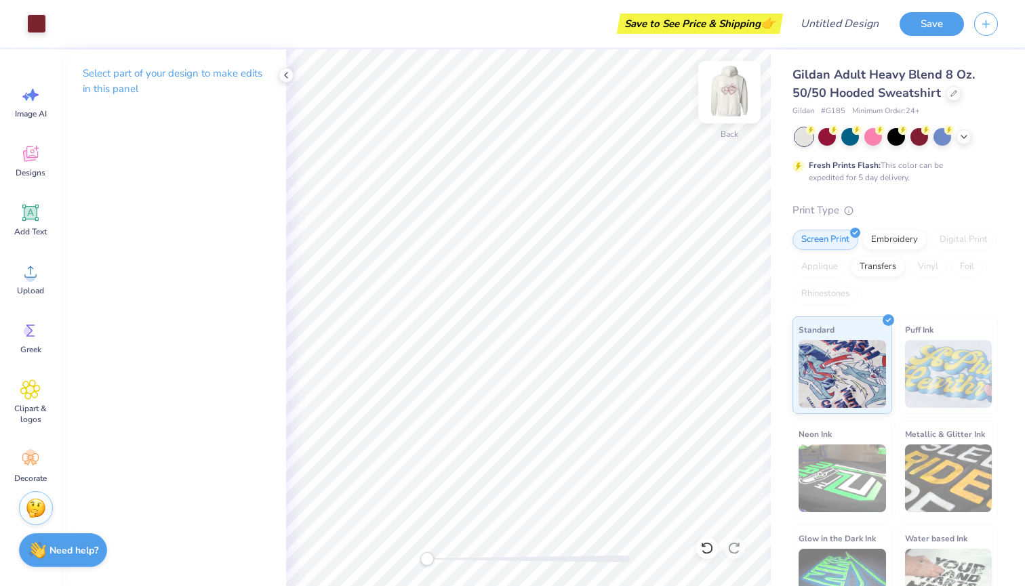
click at [733, 93] on img at bounding box center [729, 92] width 54 height 54
click at [722, 88] on img at bounding box center [729, 92] width 54 height 54
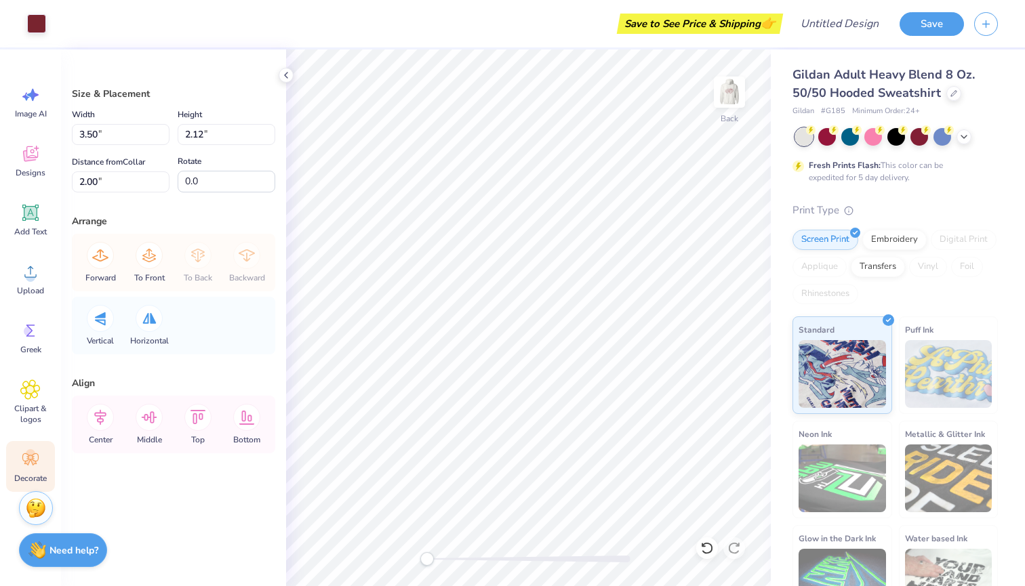
click at [24, 453] on icon at bounding box center [30, 459] width 20 height 20
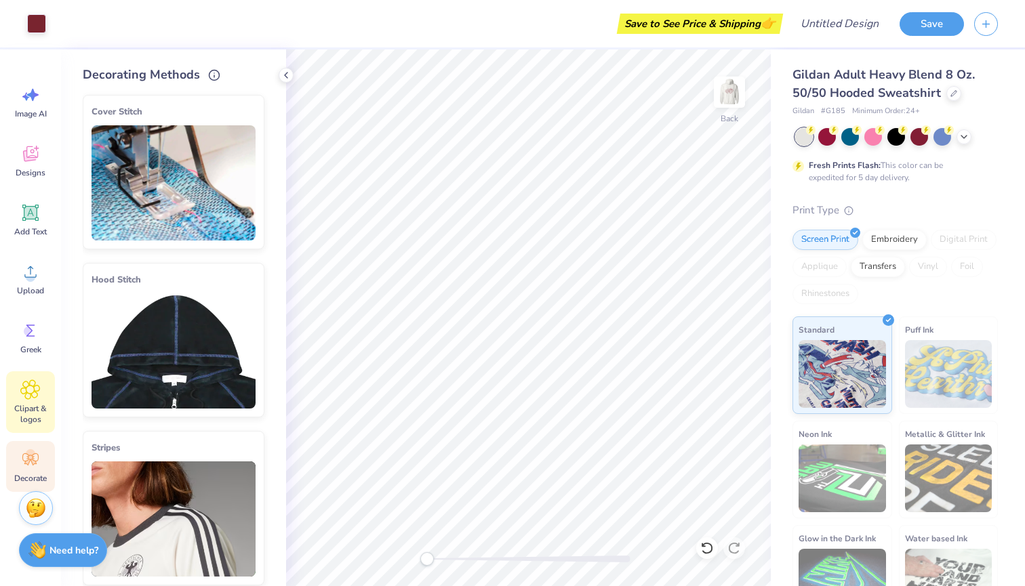
click at [33, 403] on span "Clipart & logos" at bounding box center [30, 414] width 45 height 22
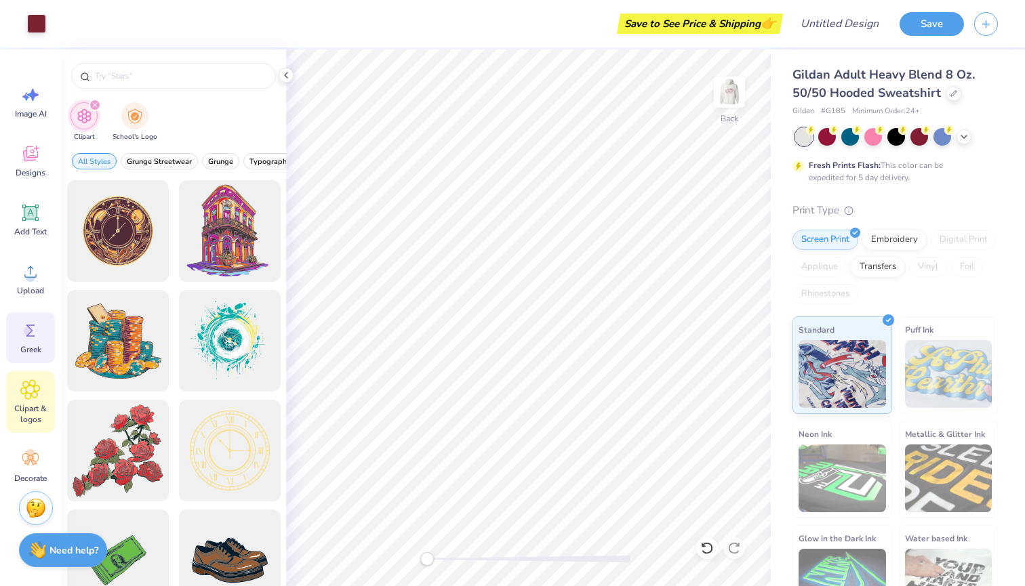
click at [33, 325] on icon at bounding box center [30, 331] width 20 height 20
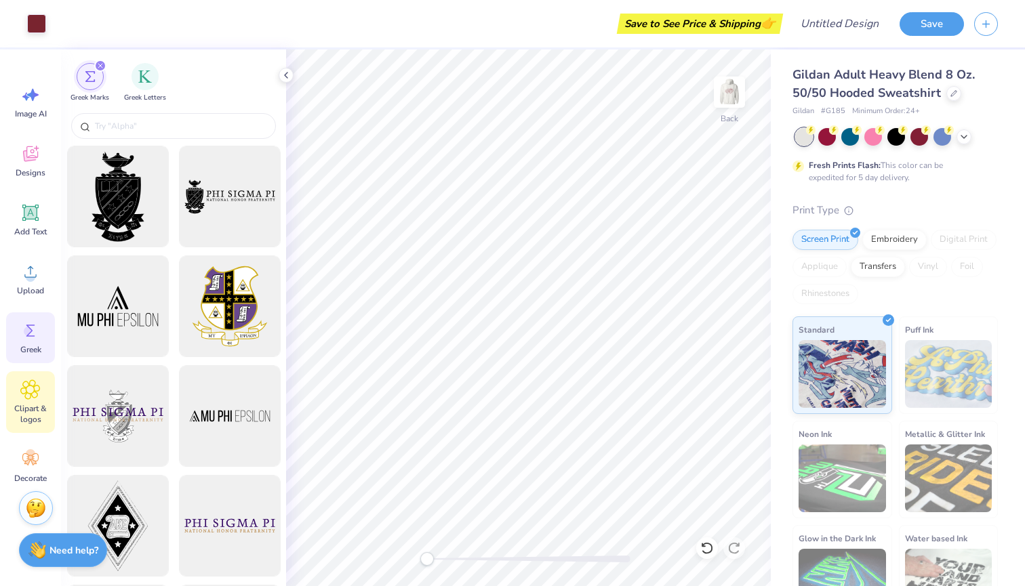
click at [30, 404] on span "Clipart & logos" at bounding box center [30, 414] width 45 height 22
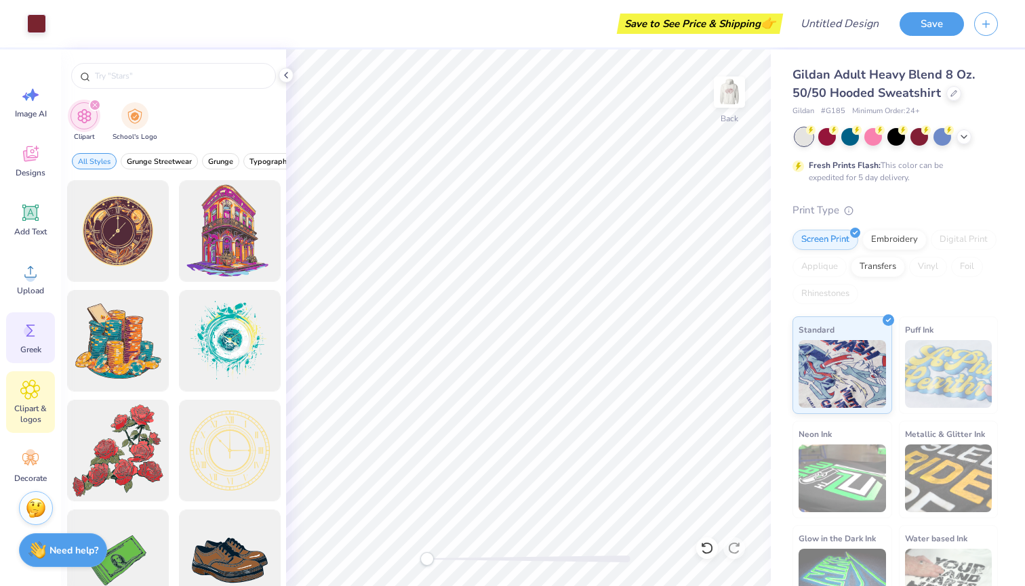
click at [33, 353] on span "Greek" at bounding box center [30, 349] width 21 height 11
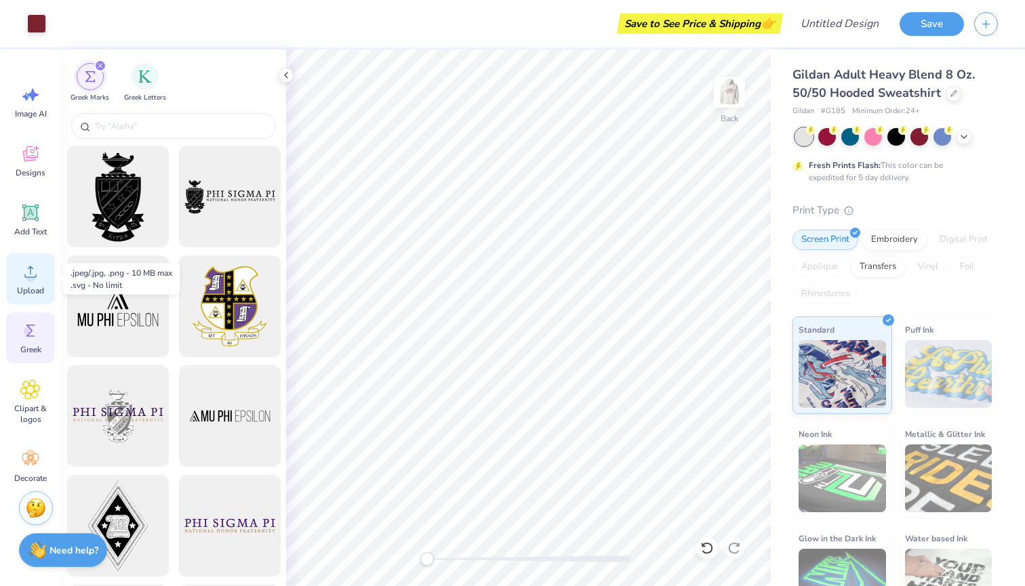
click at [33, 260] on div "Upload" at bounding box center [30, 279] width 49 height 51
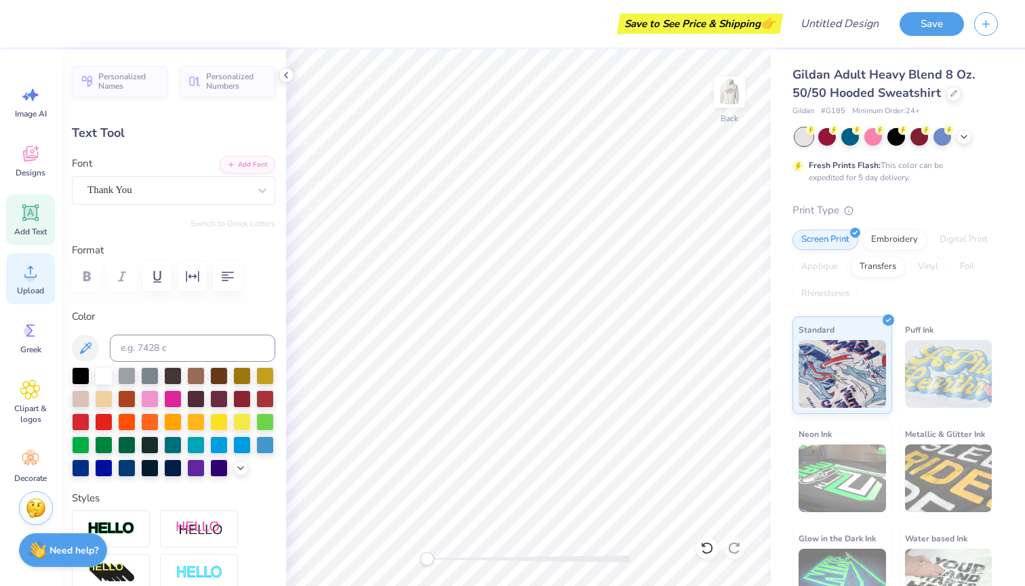
scroll to position [0, 1]
click at [222, 463] on div at bounding box center [219, 467] width 18 height 18
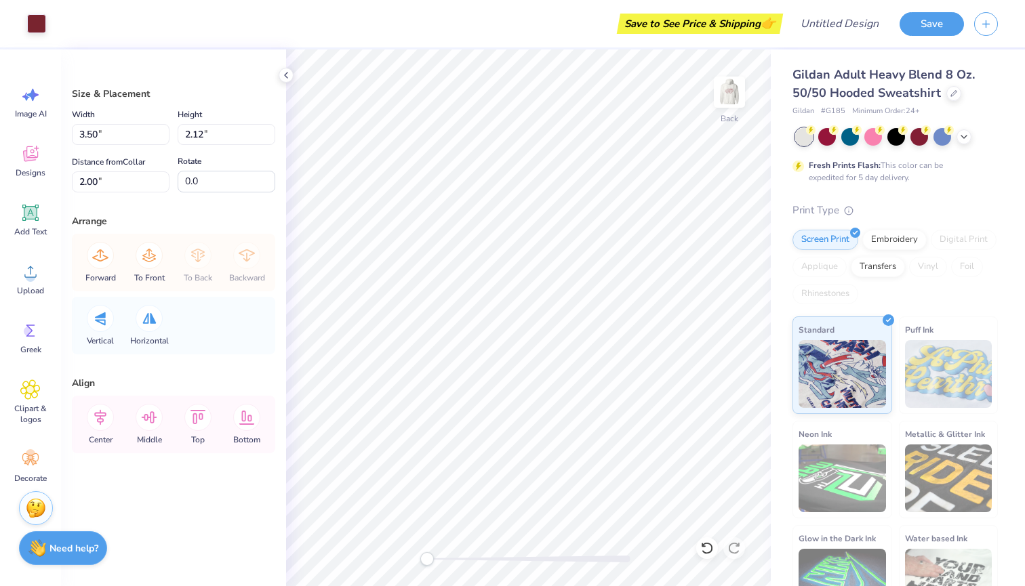
click at [64, 545] on strong "Need help?" at bounding box center [73, 548] width 49 height 13
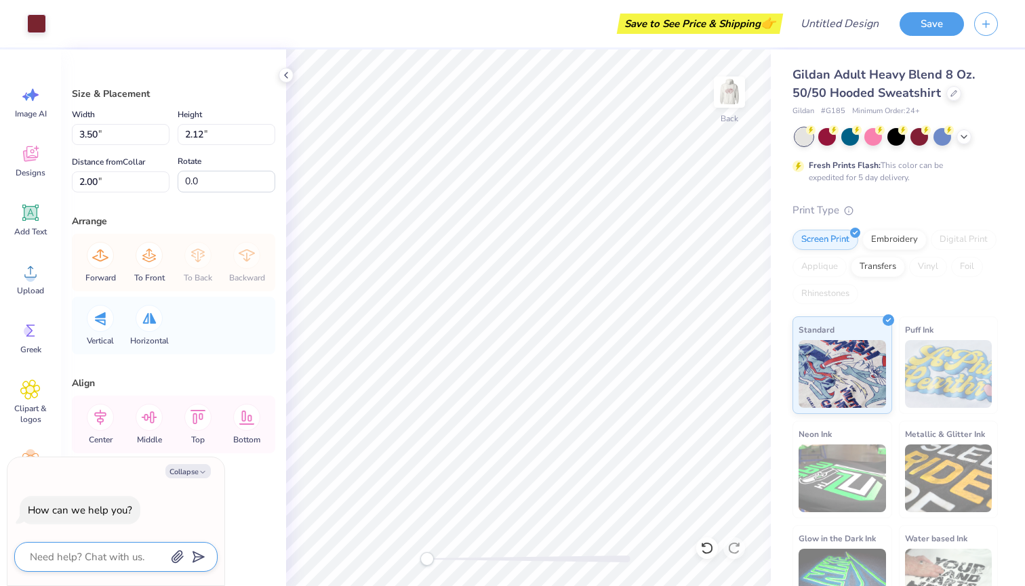
click at [92, 553] on textarea at bounding box center [97, 557] width 138 height 18
type textarea "h"
type textarea "x"
type textarea "ho"
type textarea "x"
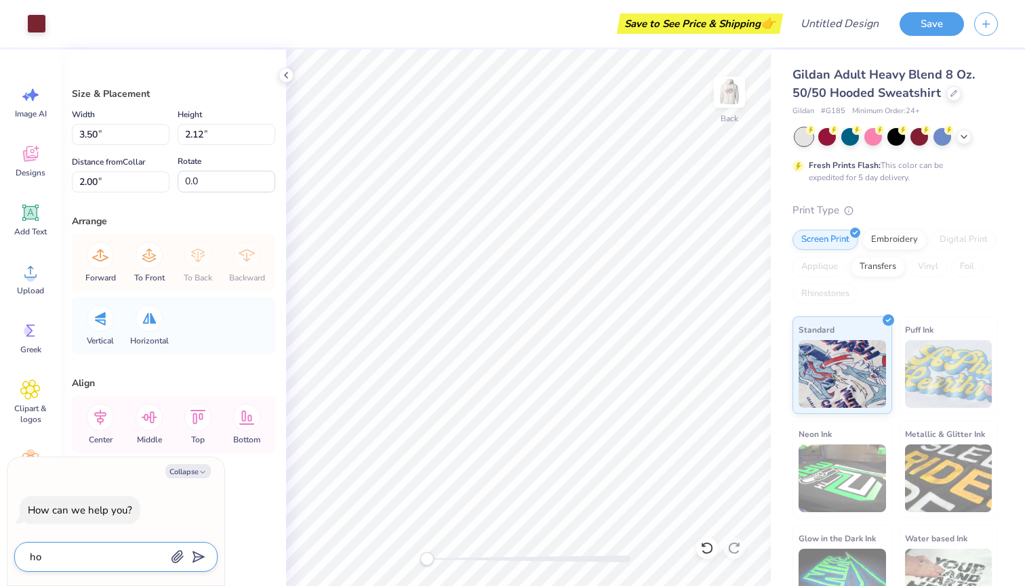
type textarea "how"
type textarea "x"
type textarea "how"
type textarea "x"
type textarea "how c"
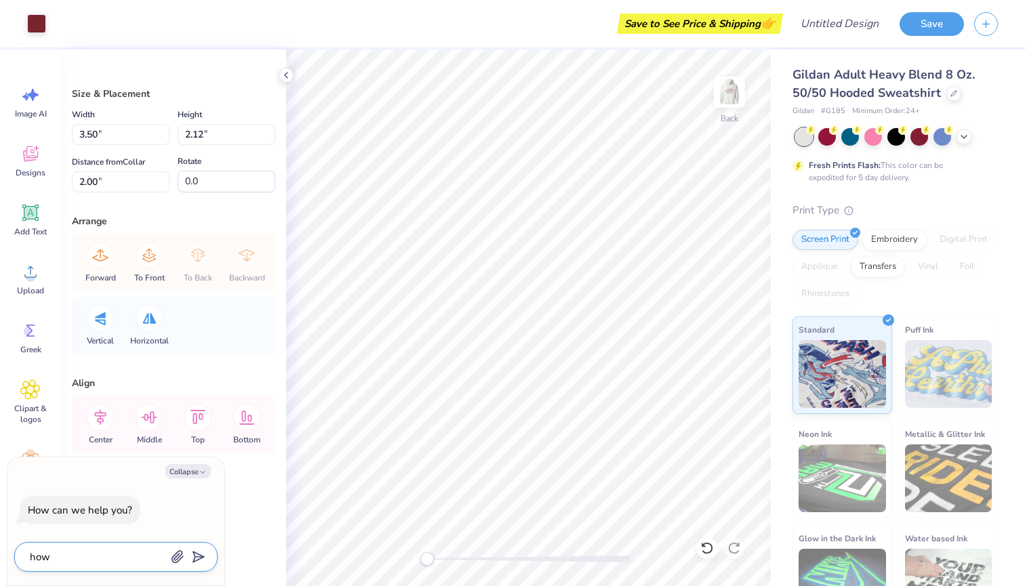
type textarea "x"
type textarea "how ca"
type textarea "x"
type textarea "how can"
type textarea "x"
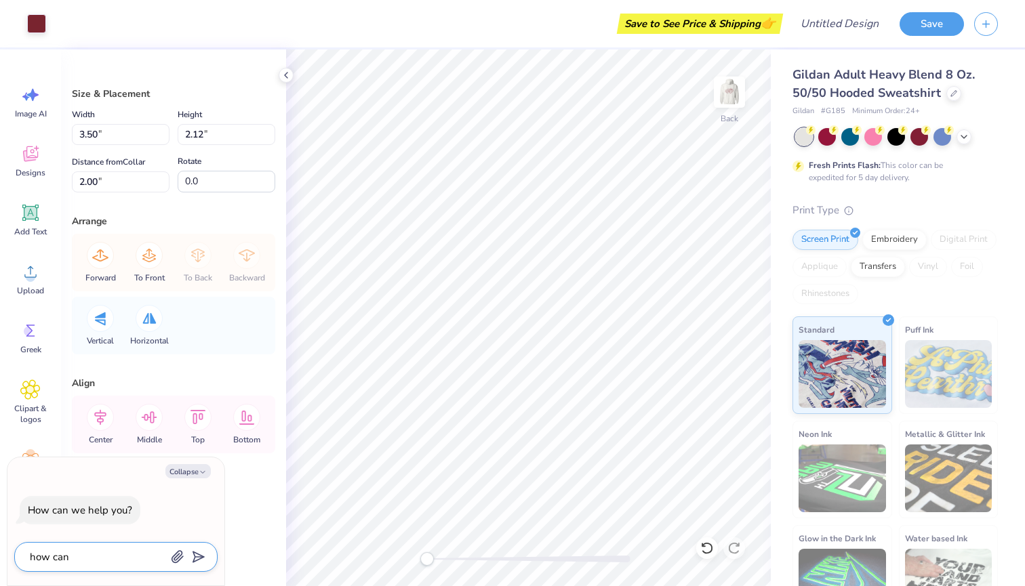
type textarea "how can"
type textarea "x"
type textarea "how can i"
type textarea "x"
type textarea "how can I"
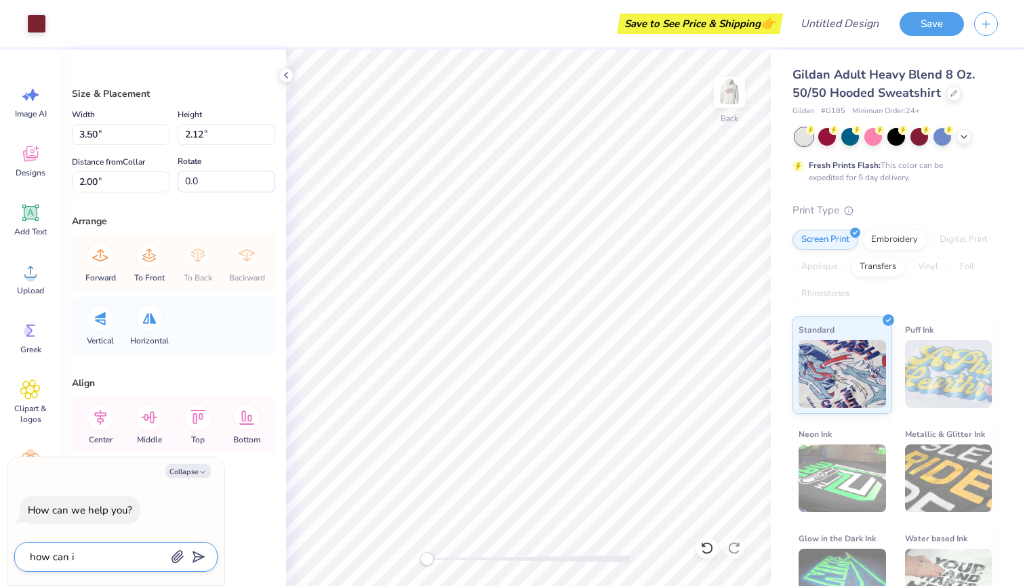
type textarea "x"
type textarea "how can I c"
type textarea "x"
type textarea "how can I ch"
type textarea "x"
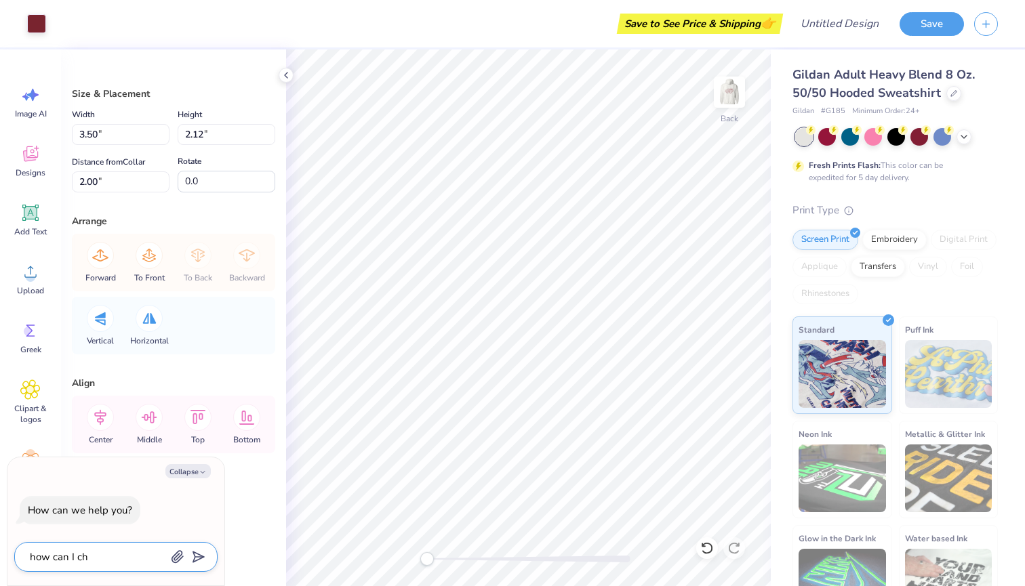
type textarea "how can I cha"
type textarea "x"
type textarea "how can I chan"
type textarea "x"
type textarea "how can I [PERSON_NAME]"
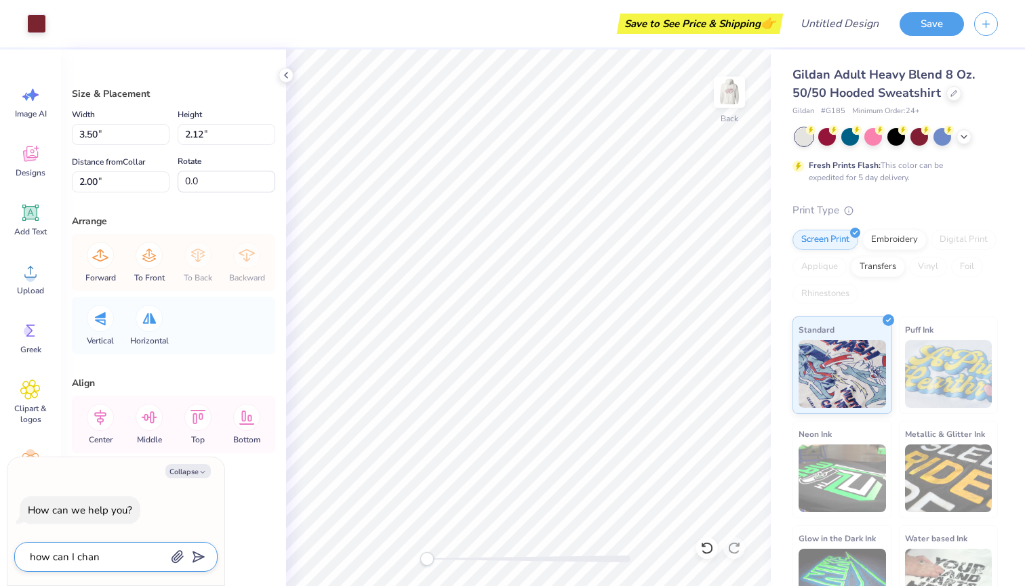
type textarea "x"
type textarea "how can I change"
type textarea "x"
type textarea "how can I changev"
type textarea "x"
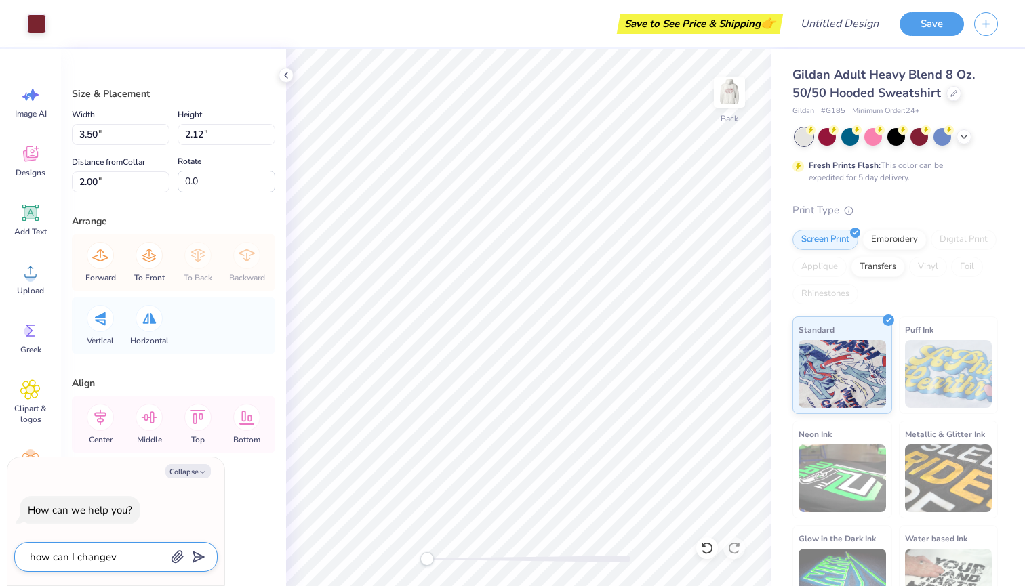
type textarea "how can I change"
type textarea "x"
type textarea "how can I change"
type textarea "x"
type textarea "how can I change"
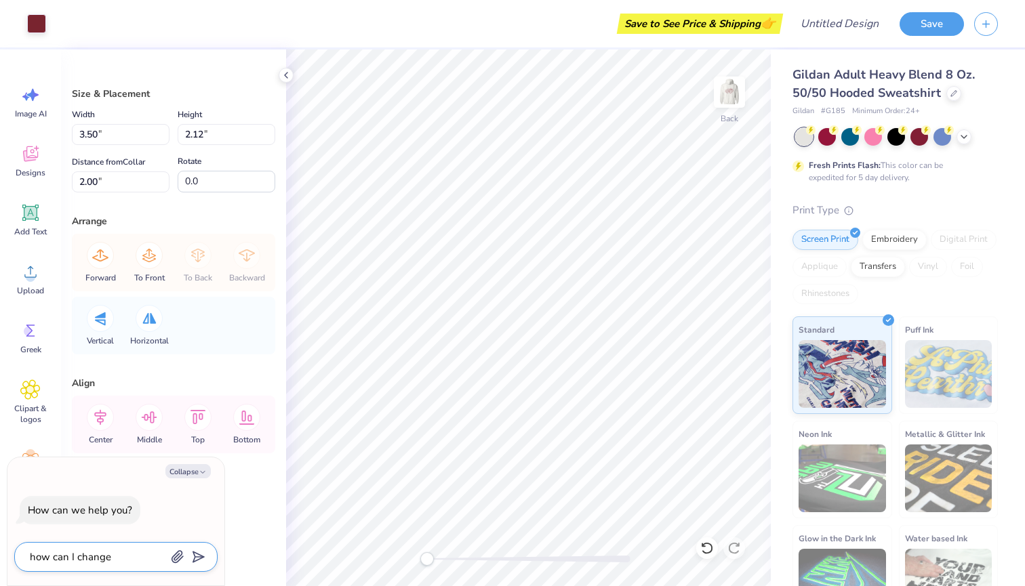
type textarea "x"
type textarea "how can I change t"
type textarea "x"
type textarea "how can I change th"
type textarea "x"
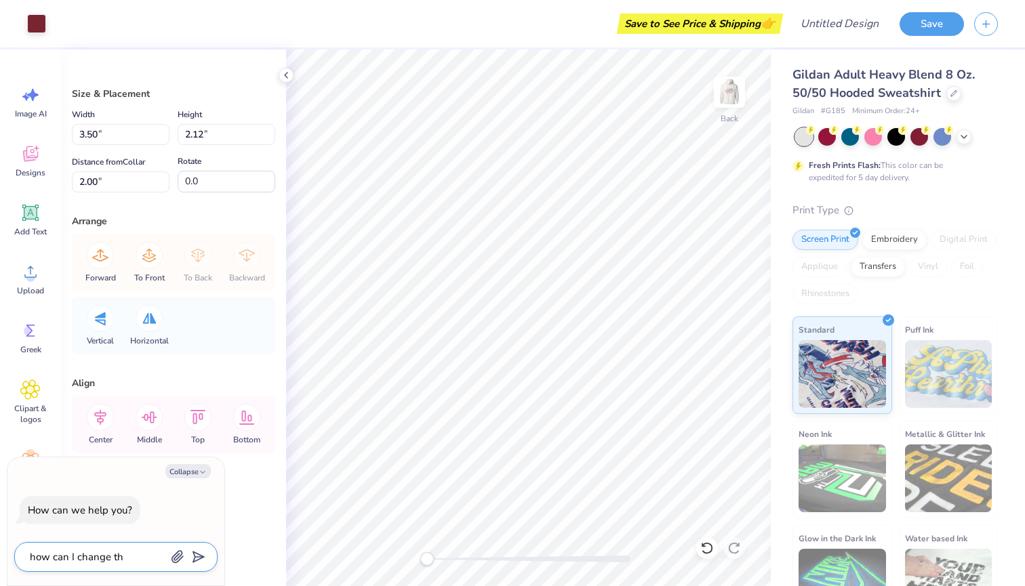
type textarea "how can I change the"
type textarea "x"
type textarea "how can I change the"
type textarea "x"
type textarea "how can I change the c"
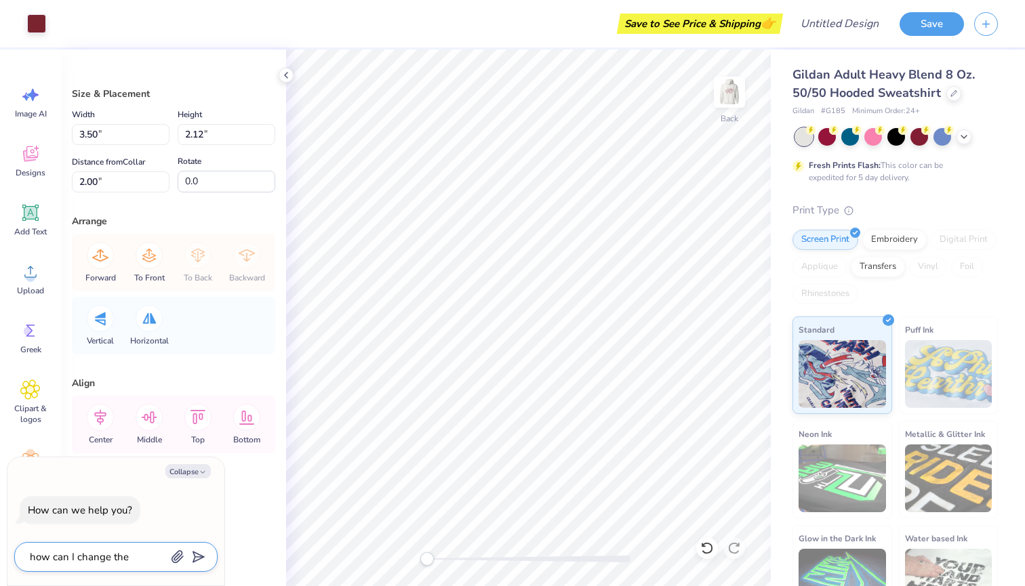
type textarea "x"
type textarea "how can I change the co"
type textarea "x"
type textarea "how can I change the col"
type textarea "x"
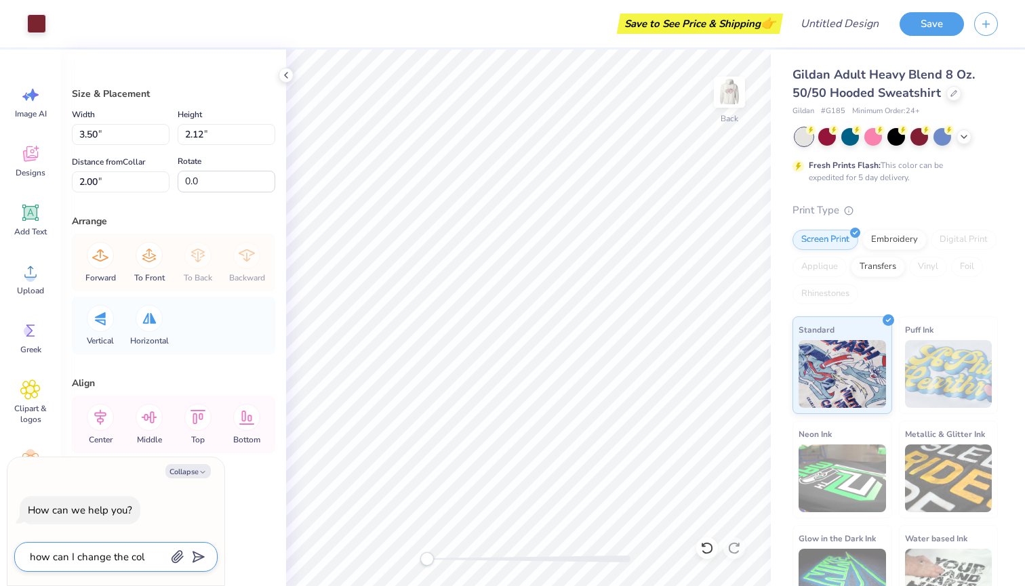
type textarea "how can I change the colo"
type textarea "x"
type textarea "how can I change the color"
type textarea "x"
type textarea "how can I change the color"
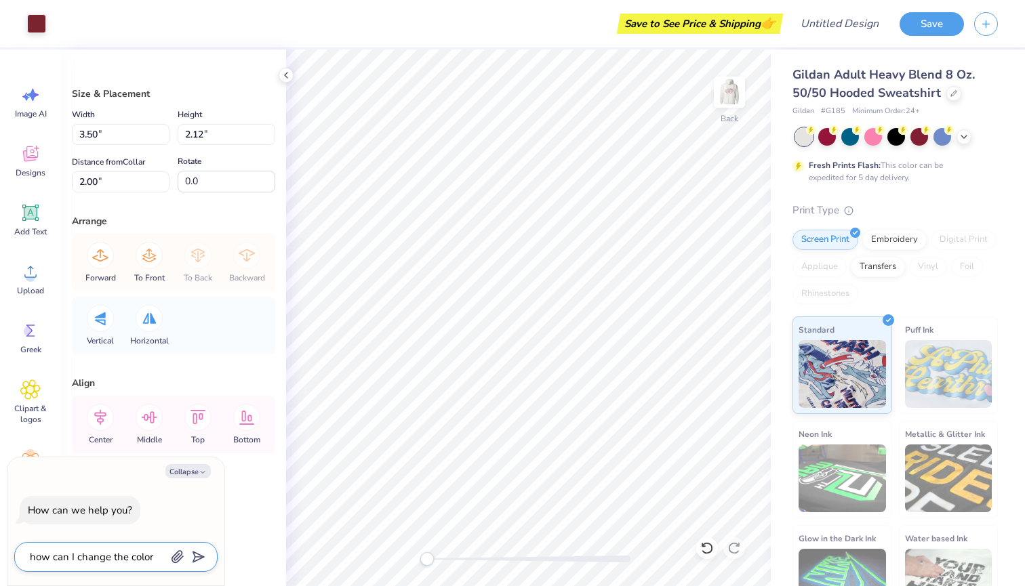
type textarea "x"
type textarea "how can I change the color o"
type textarea "x"
type textarea "how can I change the color og"
type textarea "x"
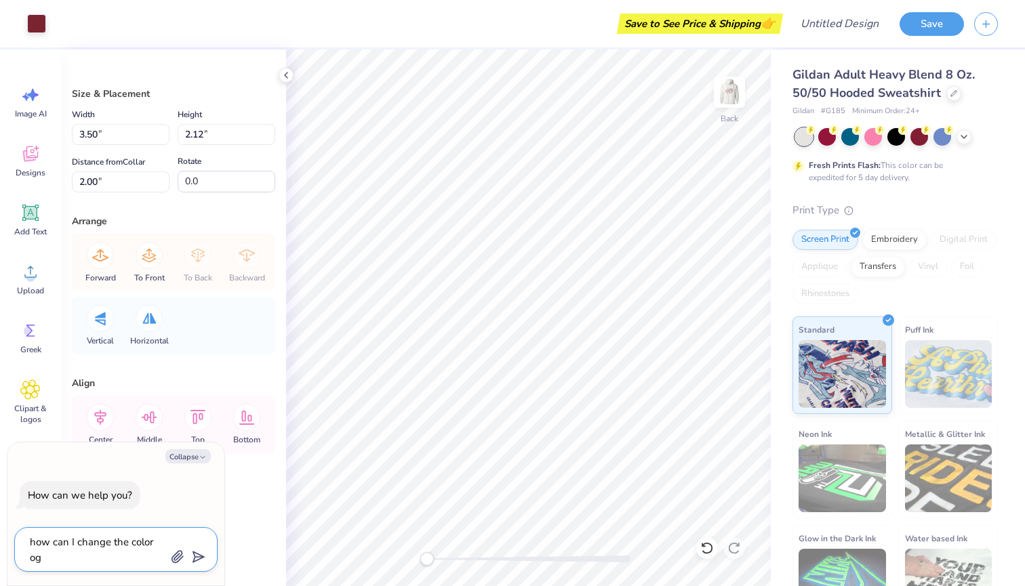
type textarea "how can I change the color o"
type textarea "x"
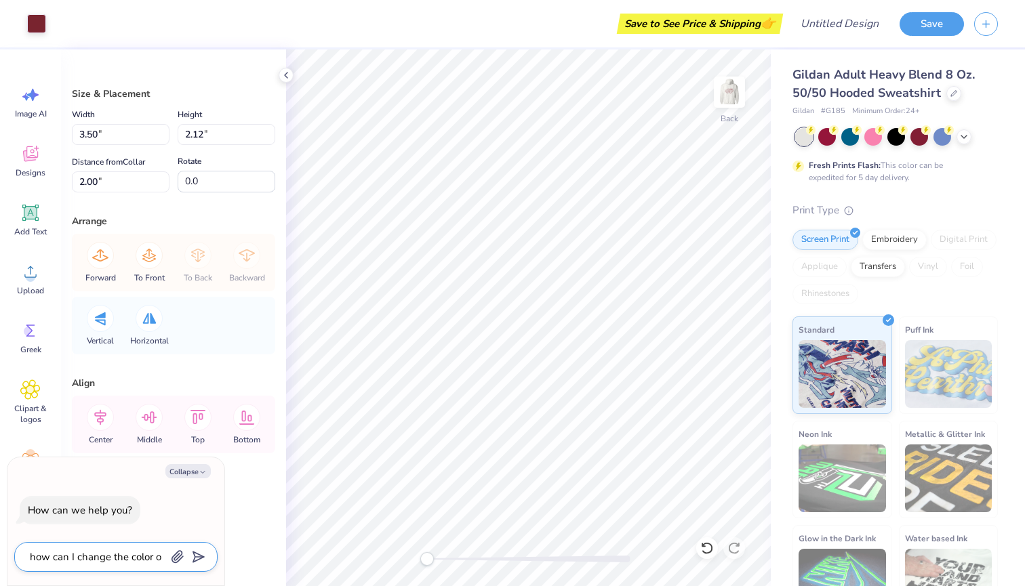
type textarea "how can I change the color o"
type textarea "x"
type textarea "how can I change the color o f"
type textarea "x"
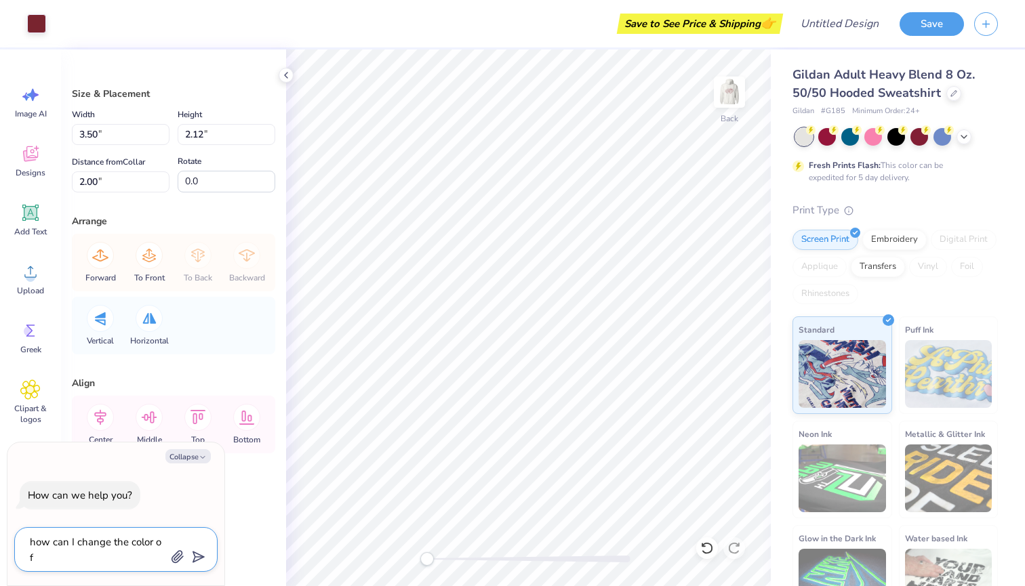
type textarea "how can I change the color o f"
type textarea "x"
type textarea "how can I change the color o f"
type textarea "x"
type textarea "how can I change the color o"
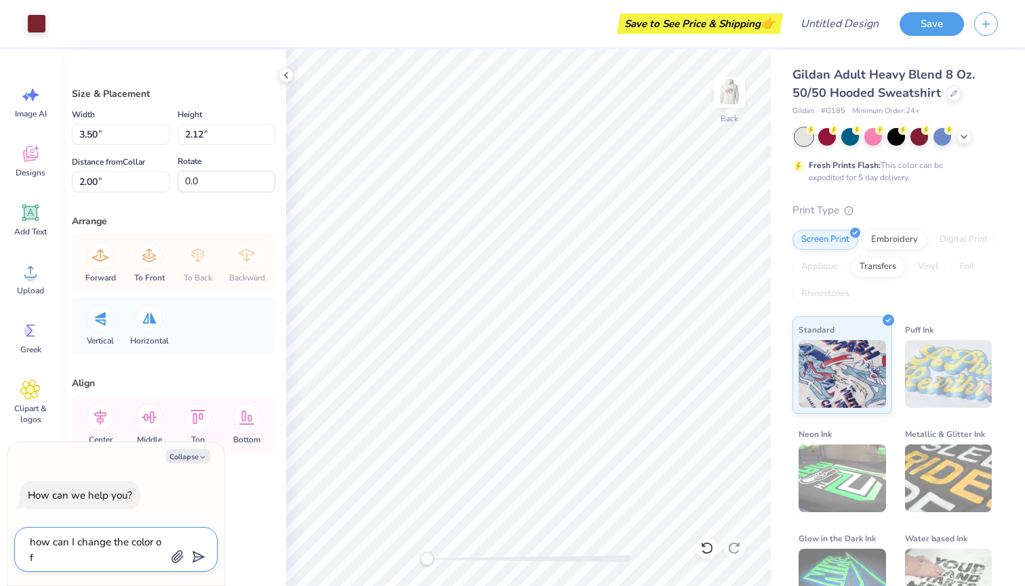
type textarea "x"
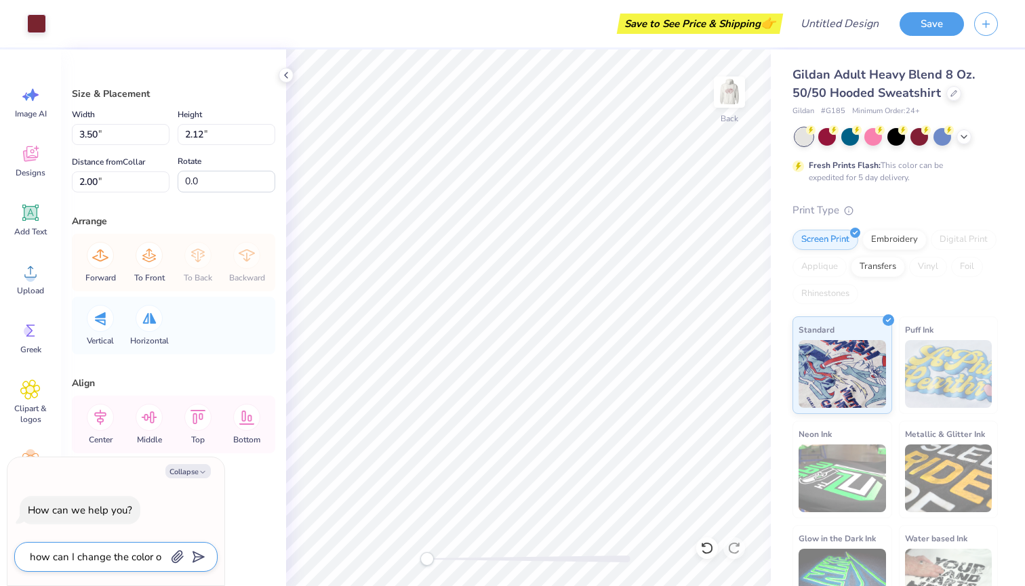
type textarea "how can I change the color o"
type textarea "x"
type textarea "how can I change the color of"
type textarea "x"
type textarea "how can I change the color of"
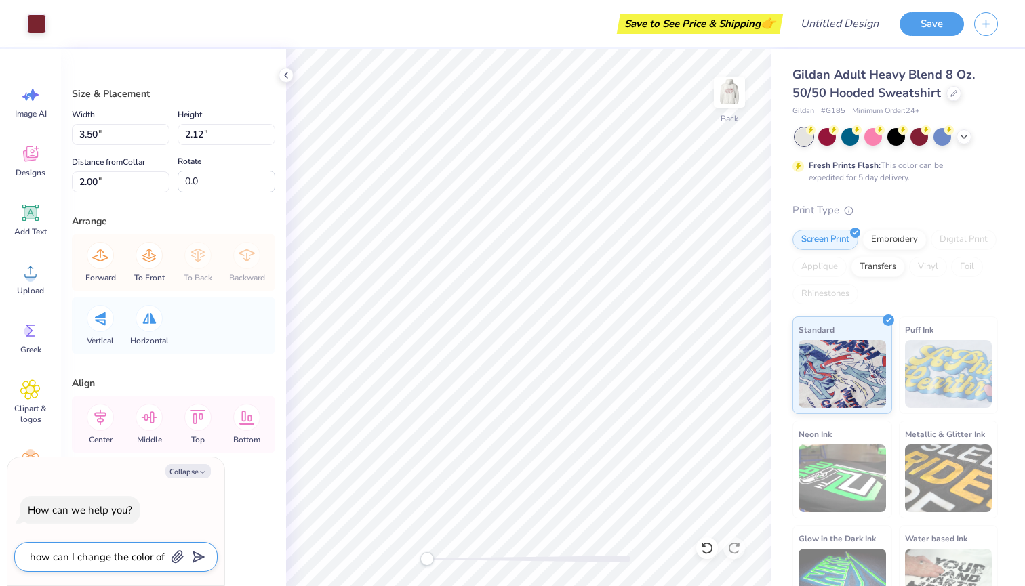
type textarea "x"
type textarea "how can I change the color of d"
type textarea "x"
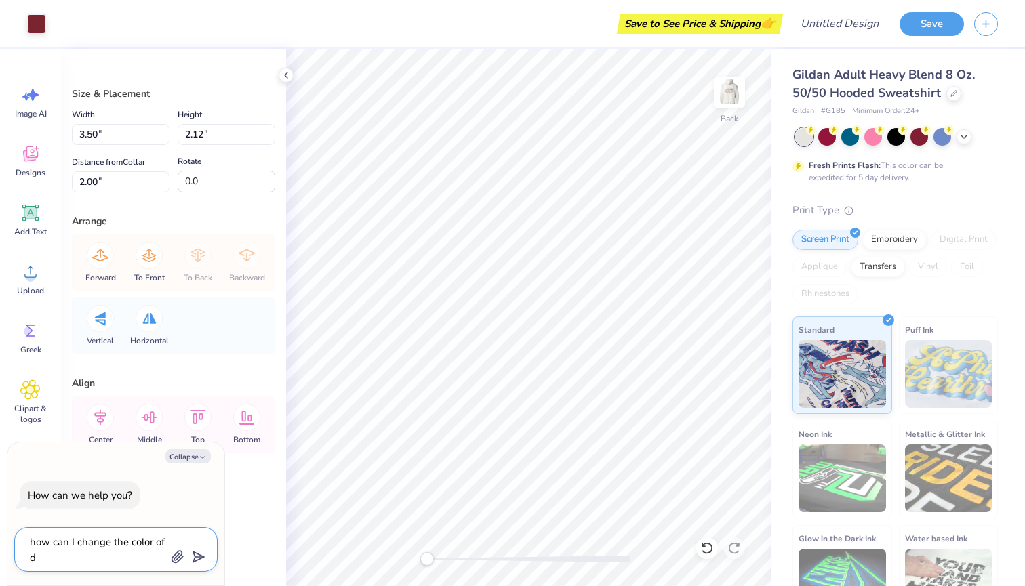
type textarea "how can I change the color of de"
type textarea "x"
type textarea "how can I change the color of des"
type textarea "x"
type textarea "how can I change the color of desi"
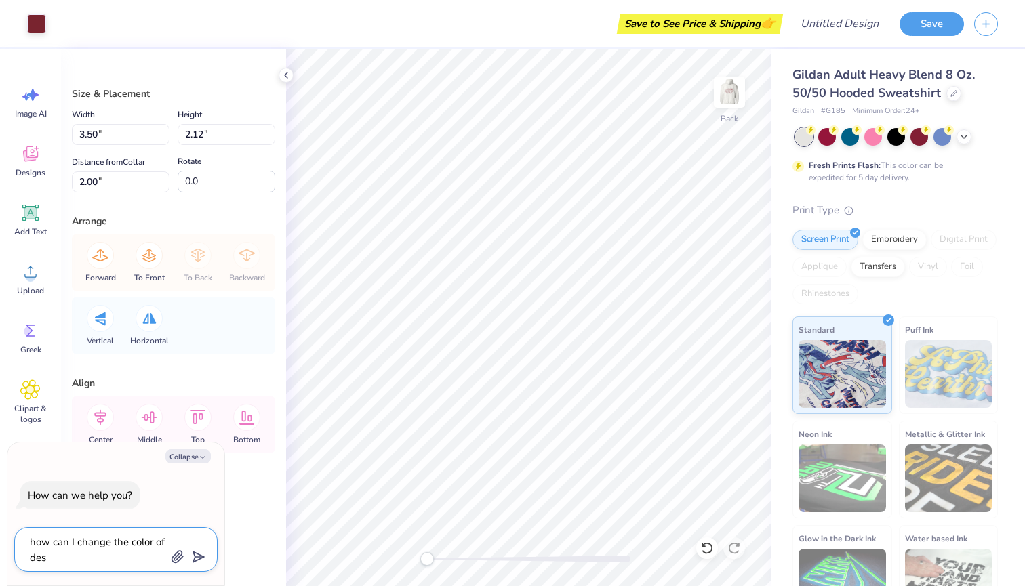
type textarea "x"
type textarea "how can I change the color of desig"
type textarea "x"
type textarea "how can I change the color of design"
type textarea "x"
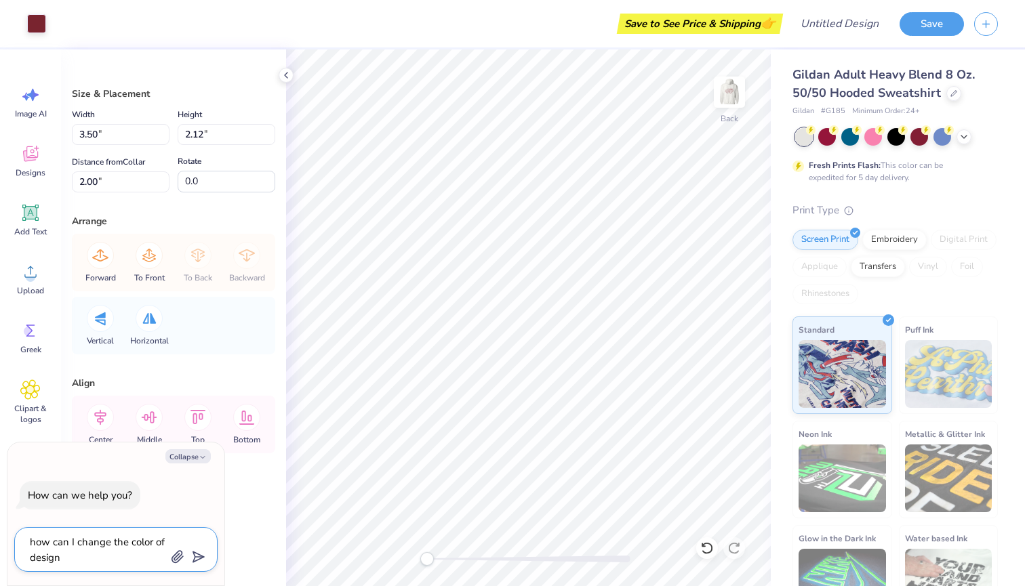
type textarea "how can I change the color of designs"
type textarea "x"
type textarea "how can I change the color of designs"
type textarea "x"
type textarea "how can I change the color of designs"
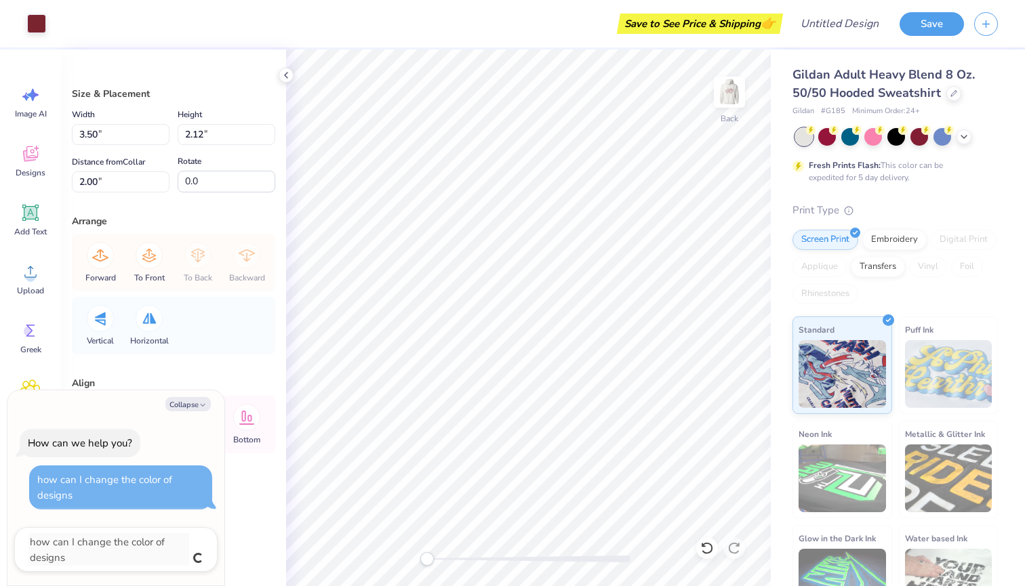
type textarea "x"
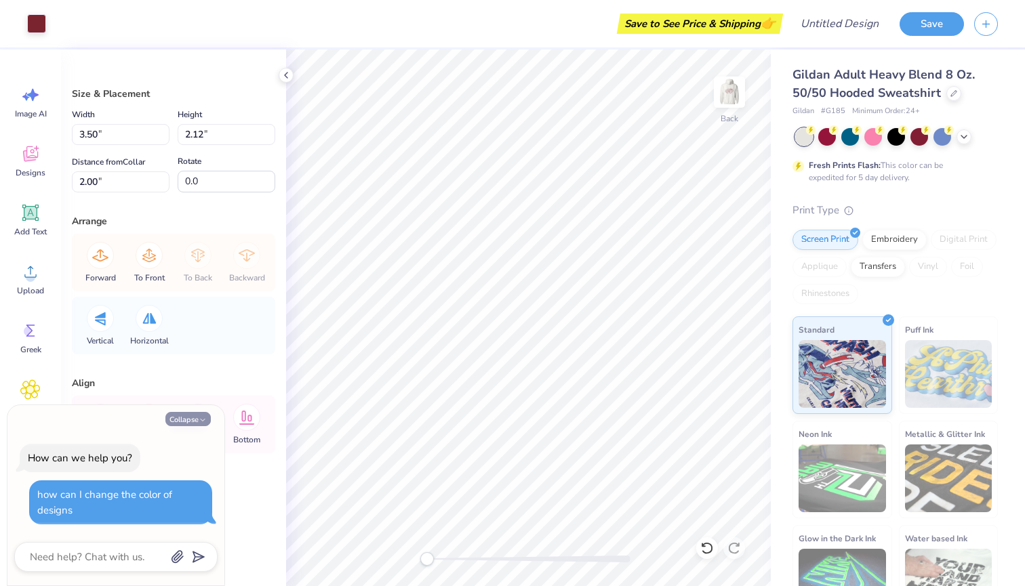
click at [194, 418] on button "Collapse" at bounding box center [187, 419] width 45 height 14
type textarea "x"
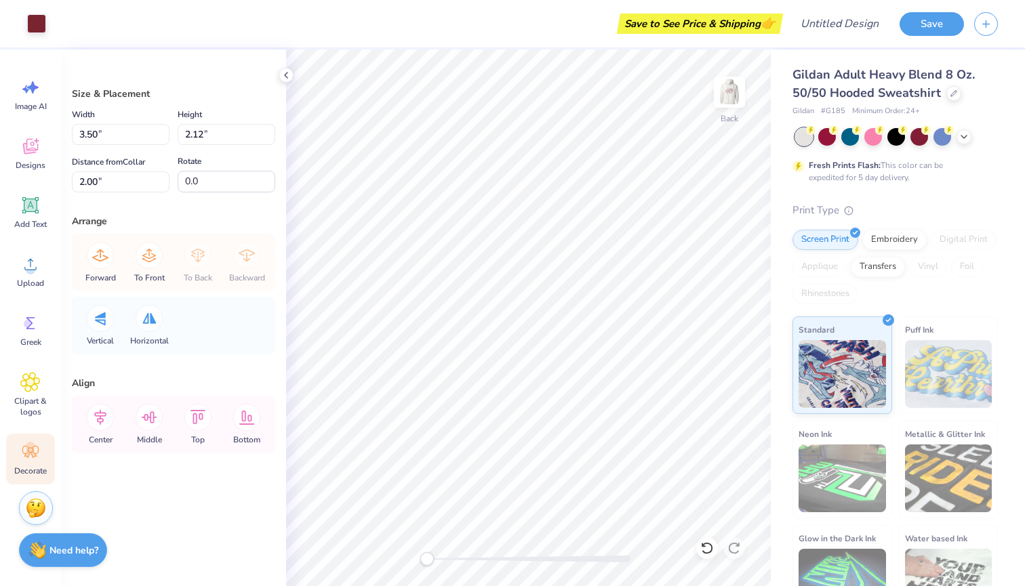
scroll to position [7, 0]
click at [31, 95] on icon at bounding box center [30, 87] width 20 height 20
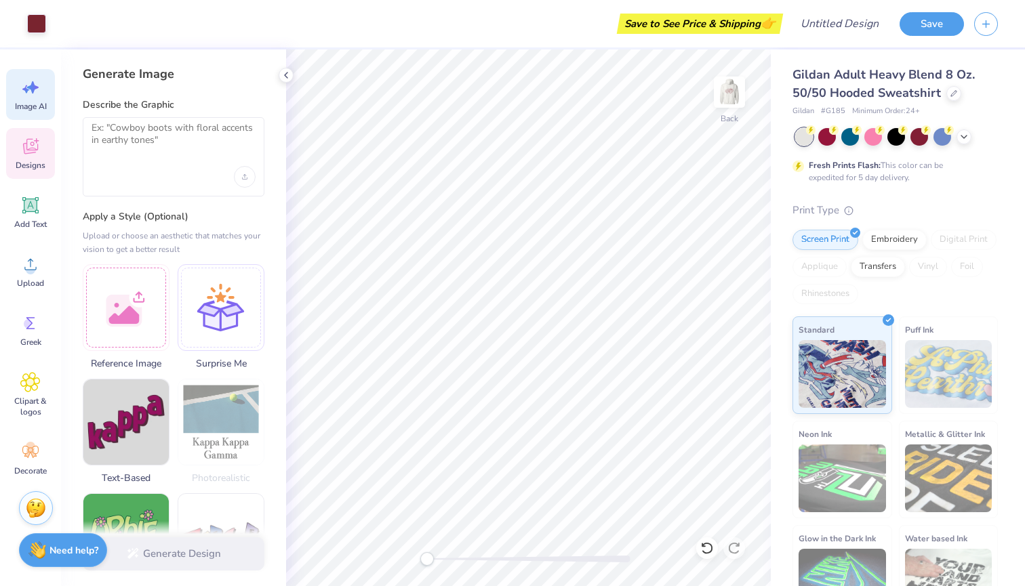
click at [31, 137] on icon at bounding box center [30, 146] width 20 height 20
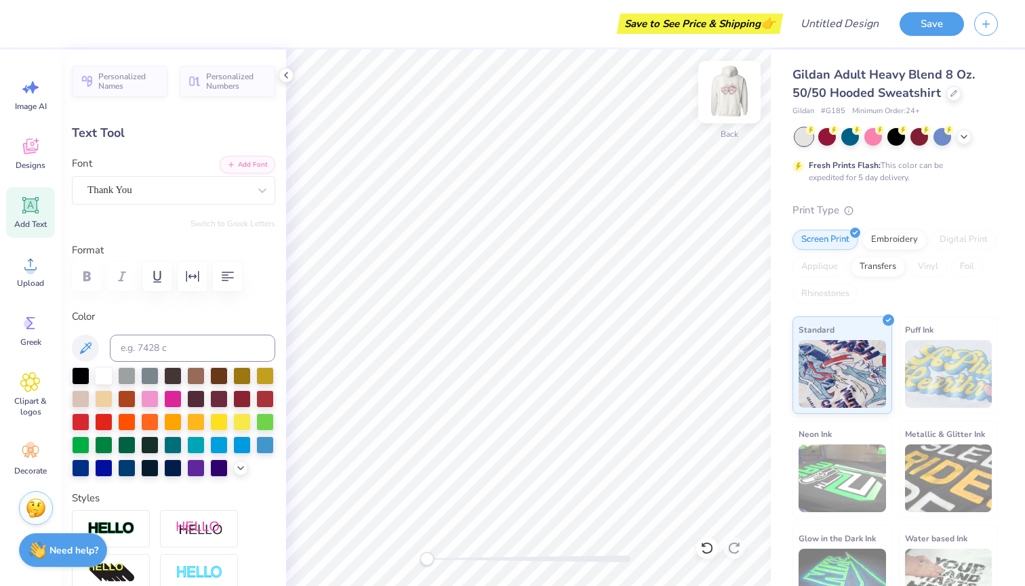
click at [732, 90] on img at bounding box center [729, 92] width 54 height 54
type input "1.51"
type input "0.77"
type input "9.77"
type input "-16.1"
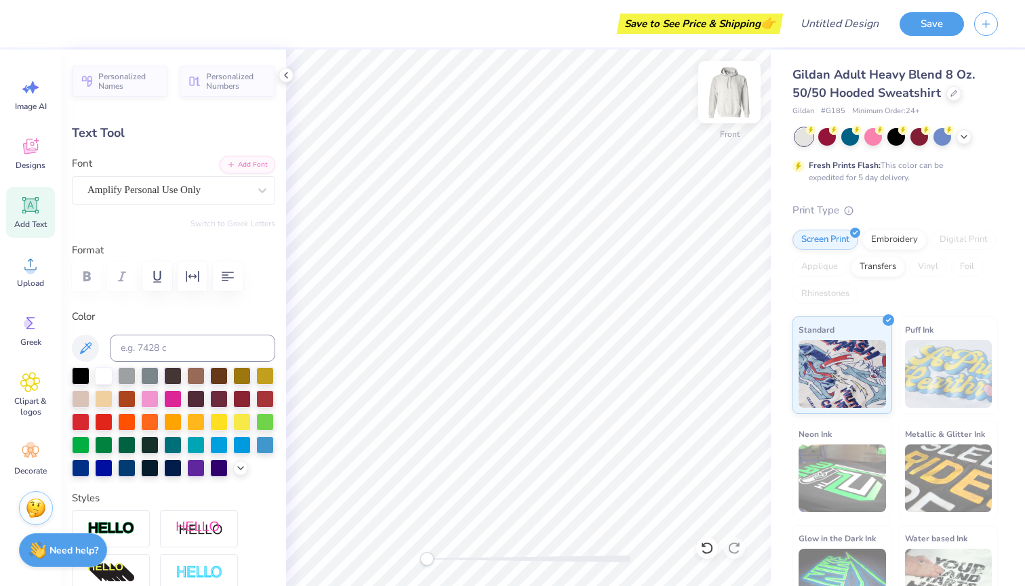
scroll to position [0, 0]
type textarea "T"
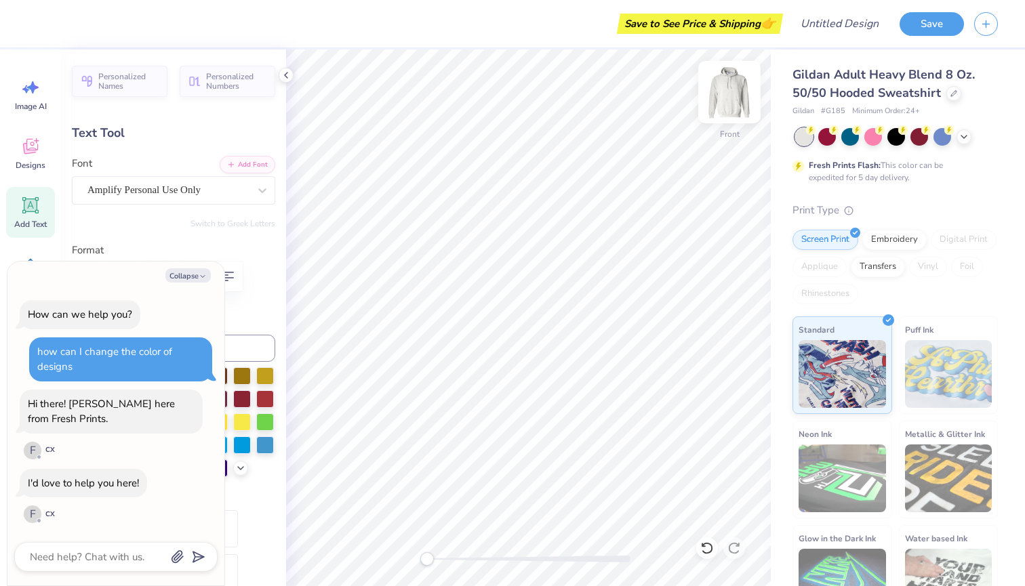
type textarea "x"
type textarea "Tr"
type textarea "x"
type textarea "Tri"
type textarea "x"
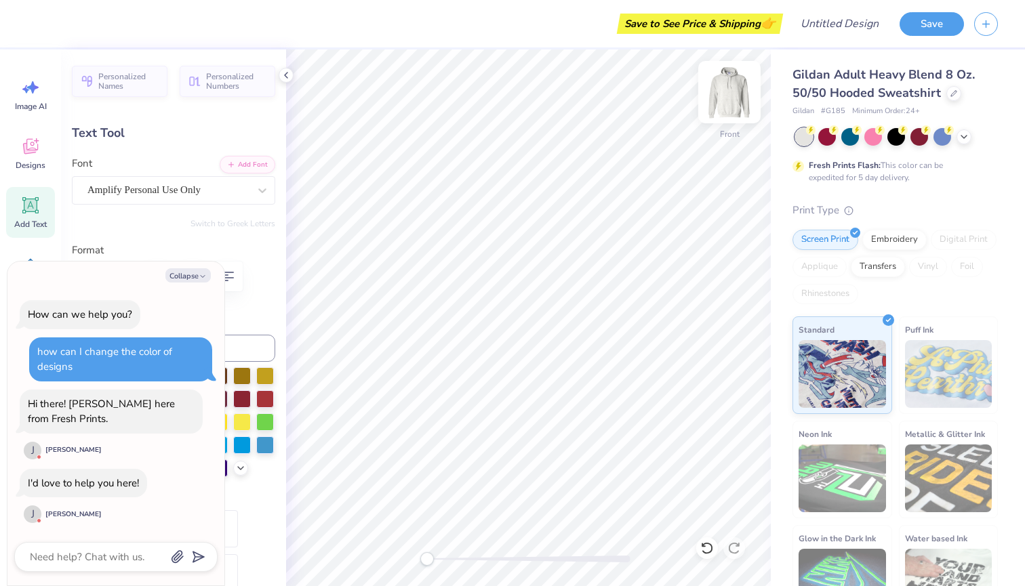
type input "1.83"
type input "0.84"
type input "10.52"
type textarea "x"
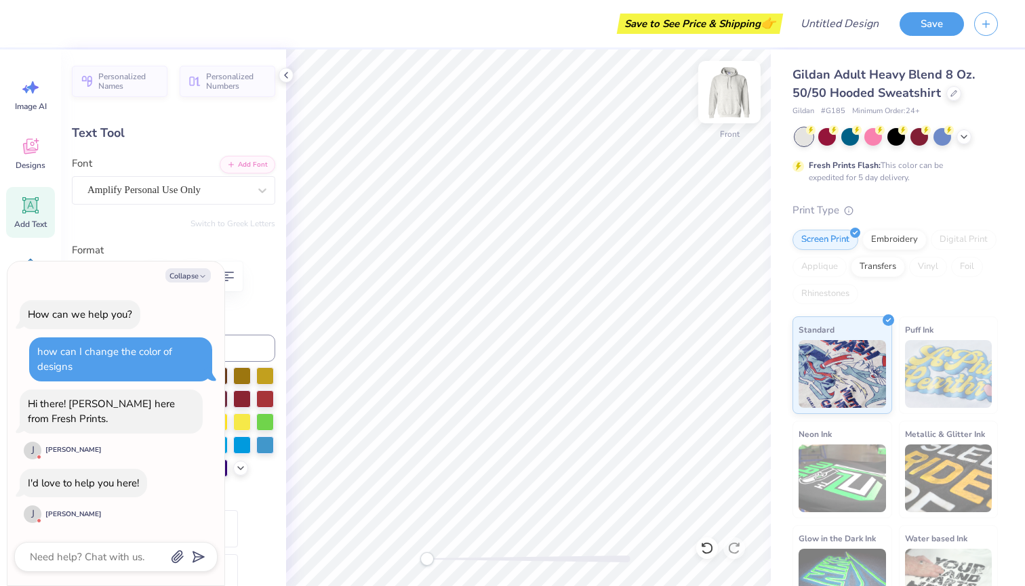
type textarea "S"
type textarea "x"
type textarea "Si"
type textarea "x"
type textarea "Sig"
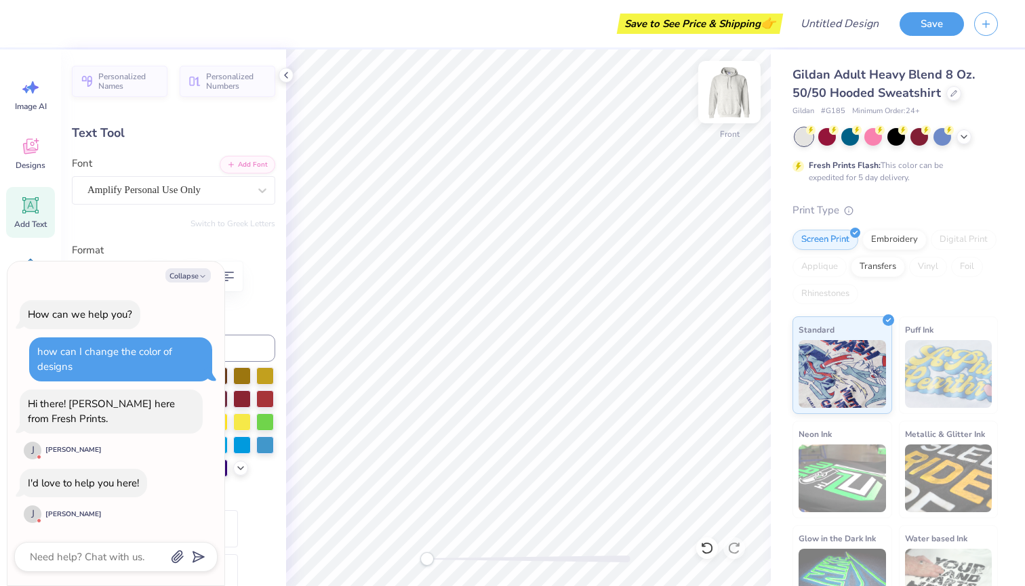
type textarea "x"
type textarea "Sigm"
type textarea "x"
type textarea "Sigma"
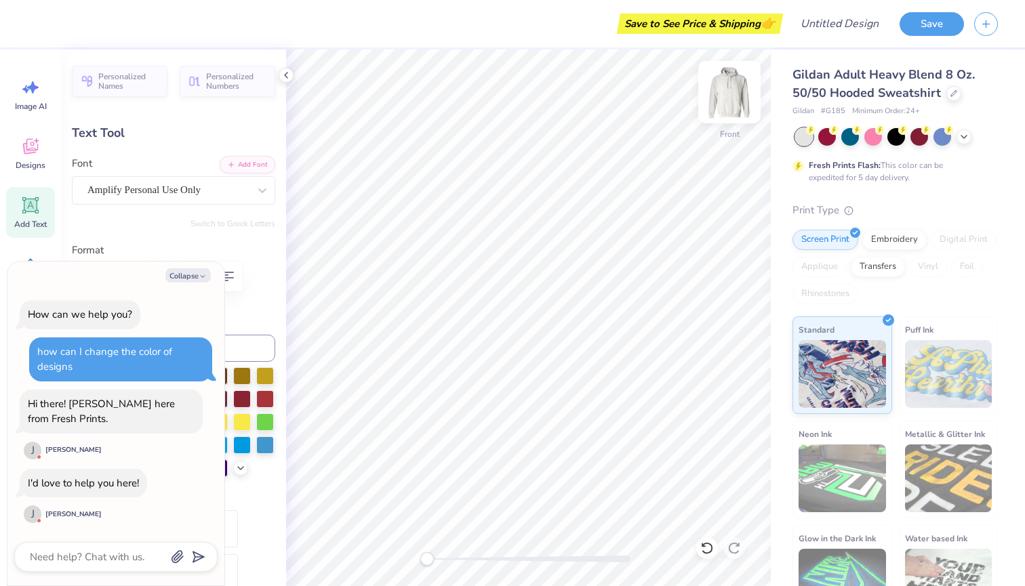
type textarea "x"
type input "2.69"
type input "0.98"
type input "9.54"
type input "9.6"
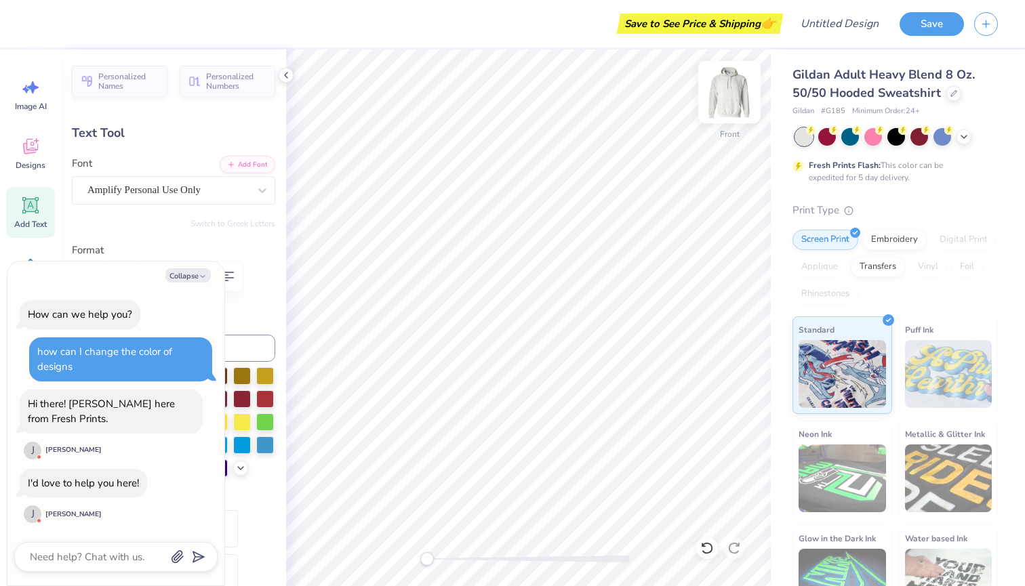
type textarea "x"
type textarea "U"
type textarea "x"
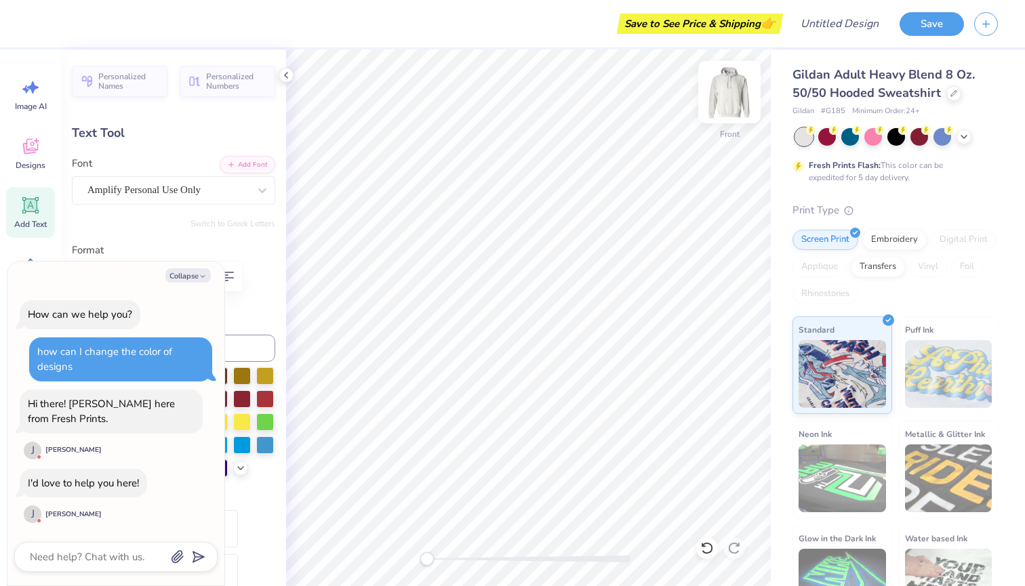
type textarea "UW"
type textarea "x"
type input "2.53"
type input "1.10"
type input "10.25"
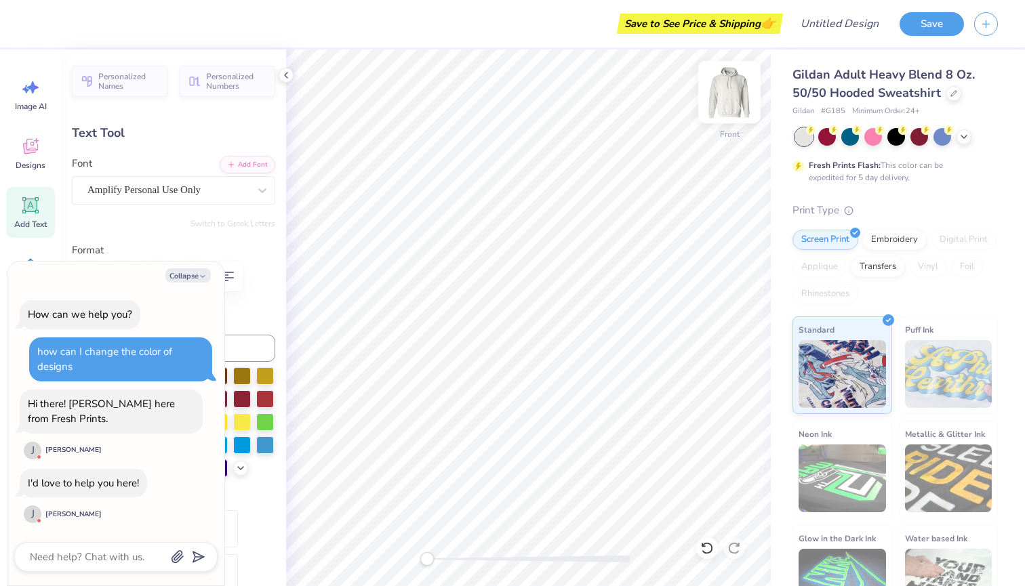
type textarea "x"
type textarea "O"
type textarea "x"
type textarea "Os"
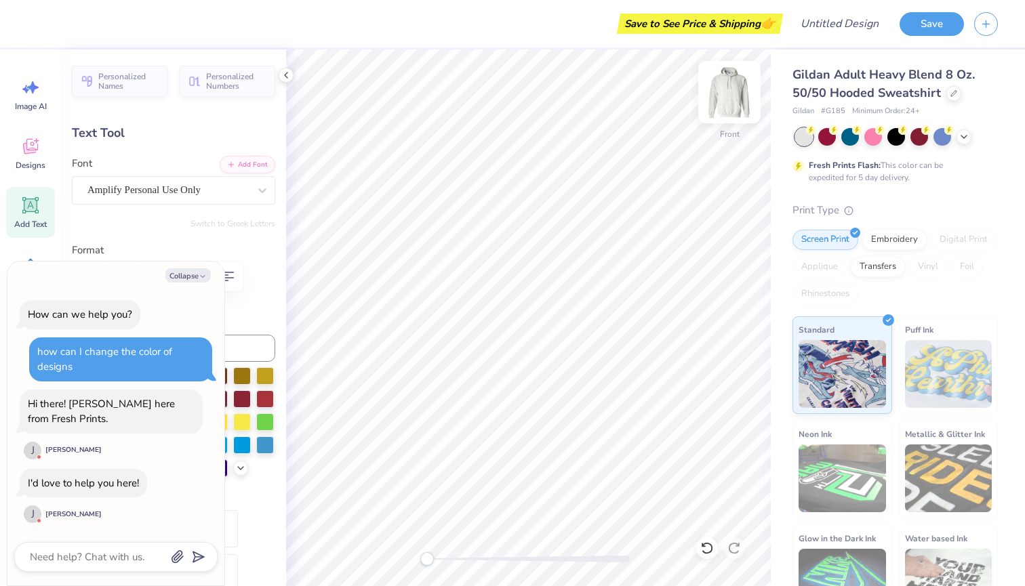
type textarea "x"
type textarea "Osh"
type textarea "x"
type textarea "Oshj"
type textarea "x"
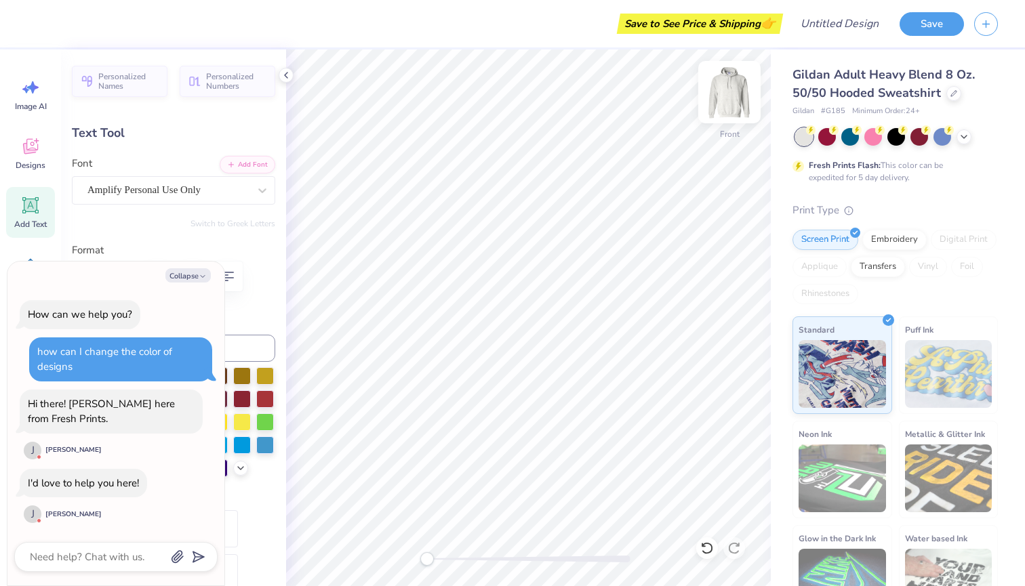
type textarea "Oshjo"
type textarea "x"
type textarea "Oshjos"
type textarea "x"
type textarea "Oshjosh"
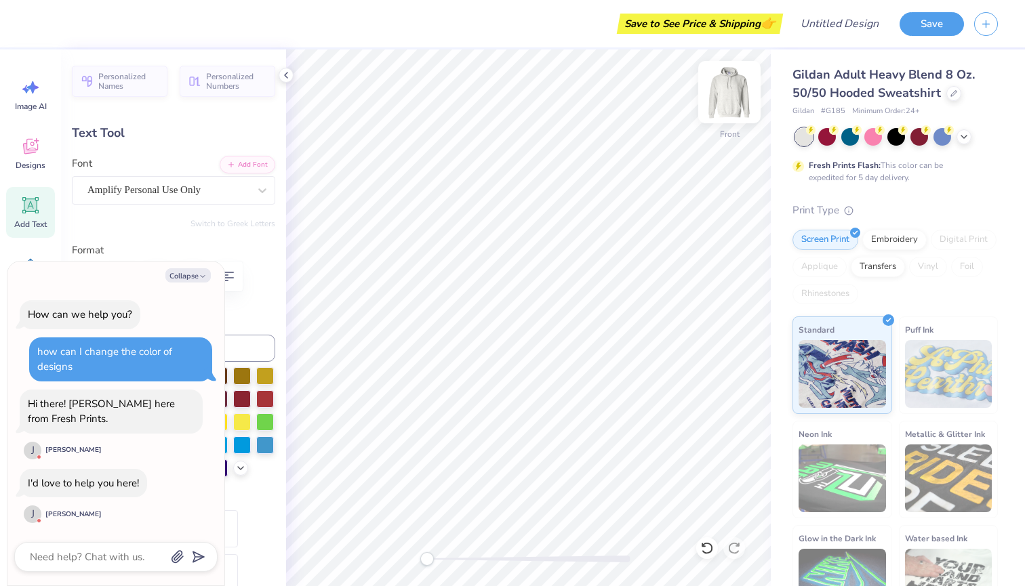
scroll to position [1, 1]
type textarea "x"
type textarea "Oshjos"
type textarea "x"
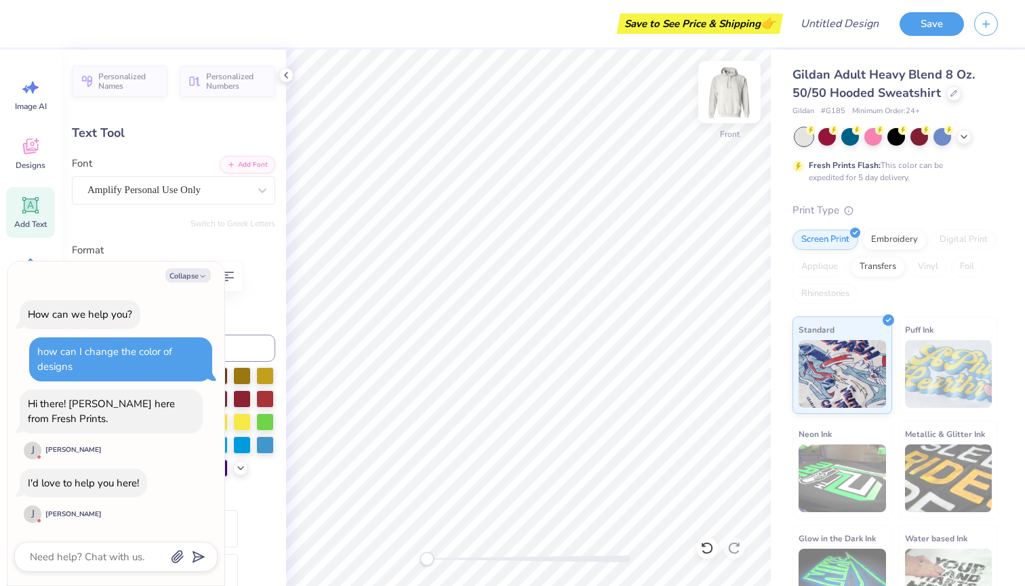
type textarea "Oshjo"
type textarea "x"
type textarea "Oshj"
type textarea "x"
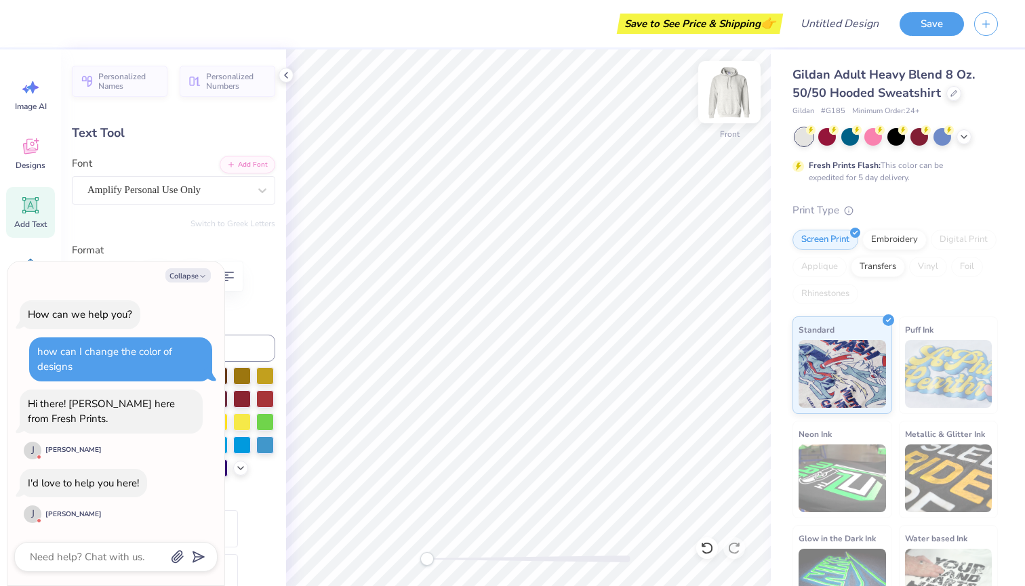
type textarea "Osh"
type textarea "x"
type textarea "Os"
type textarea "x"
type textarea "O"
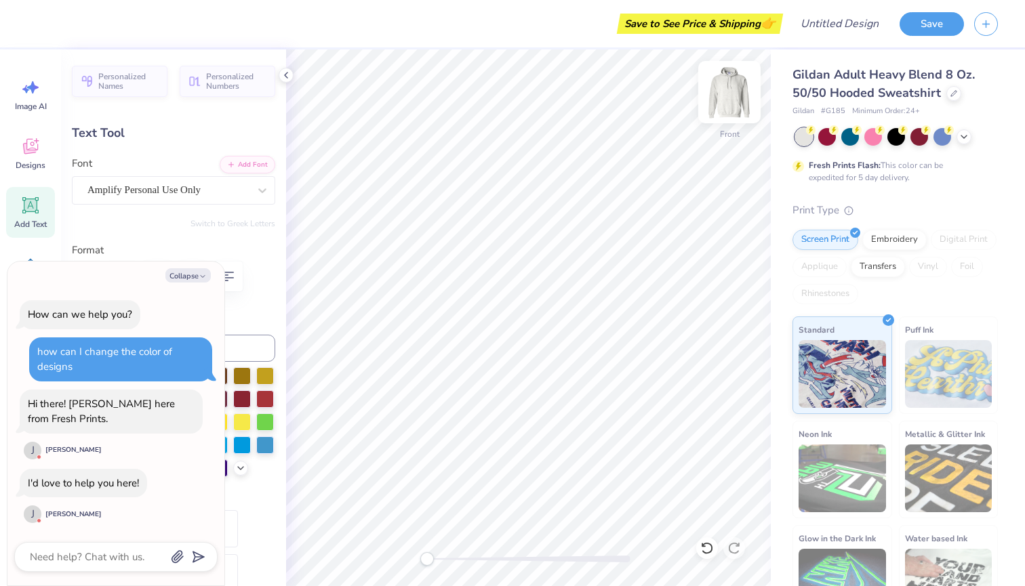
type textarea "x"
type textarea "Os"
type textarea "x"
type textarea "Osh"
type textarea "x"
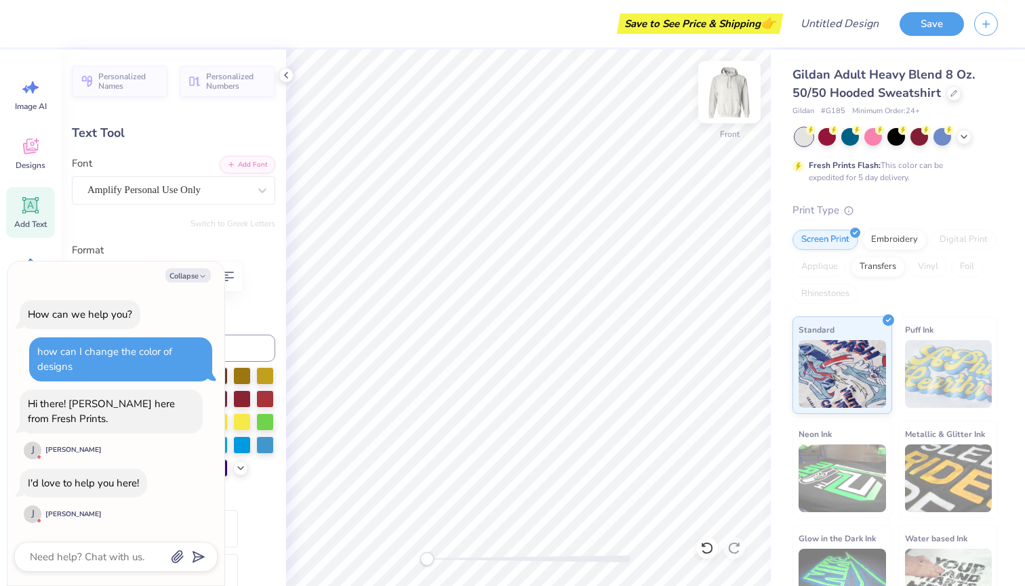
type textarea "Oshk"
type textarea "x"
type textarea "Oshko"
type textarea "x"
type textarea "Oshkos"
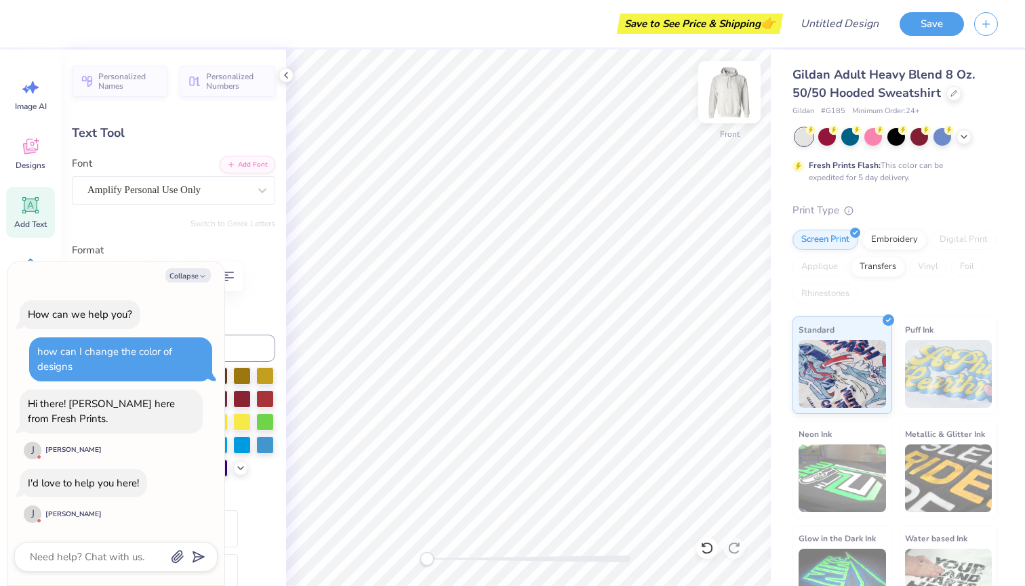
type textarea "x"
type textarea "Oshkosh"
type textarea "x"
type input "0.0"
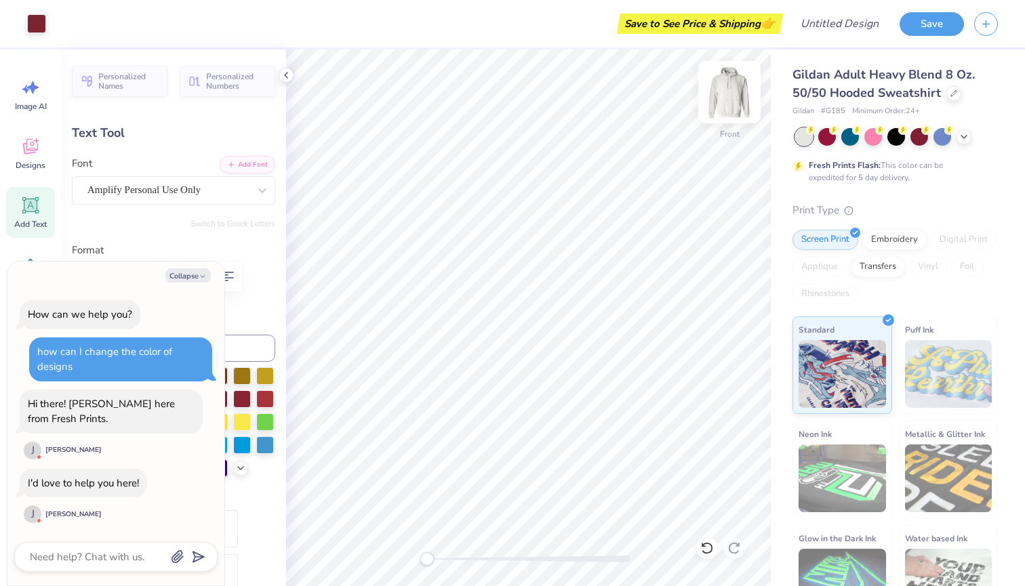
click at [736, 85] on img at bounding box center [729, 92] width 54 height 54
click at [736, 84] on img at bounding box center [729, 92] width 54 height 54
click at [197, 283] on button "Collapse" at bounding box center [187, 275] width 45 height 14
type textarea "x"
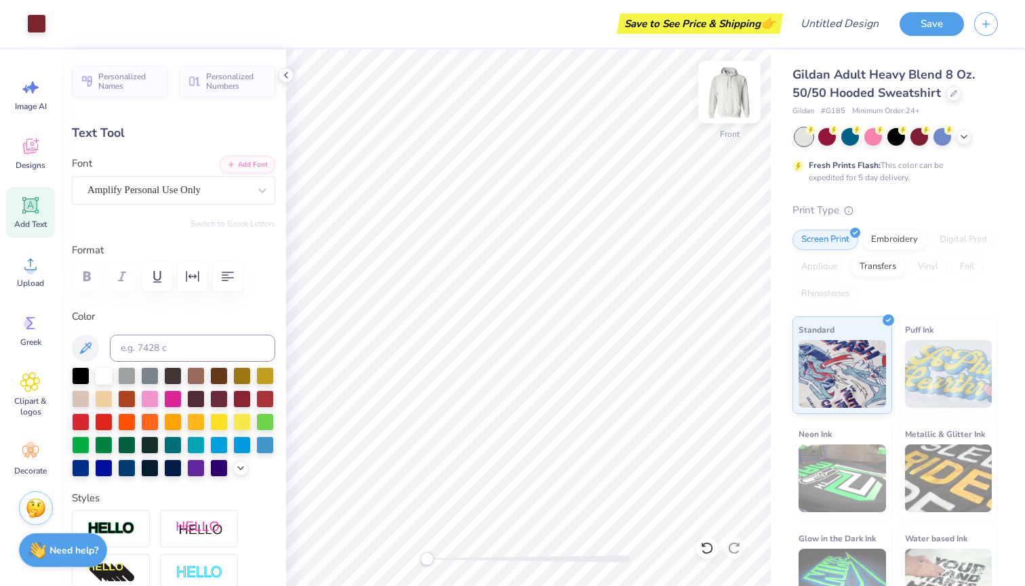
click at [721, 98] on img at bounding box center [729, 92] width 54 height 54
click at [37, 152] on icon at bounding box center [30, 146] width 20 height 20
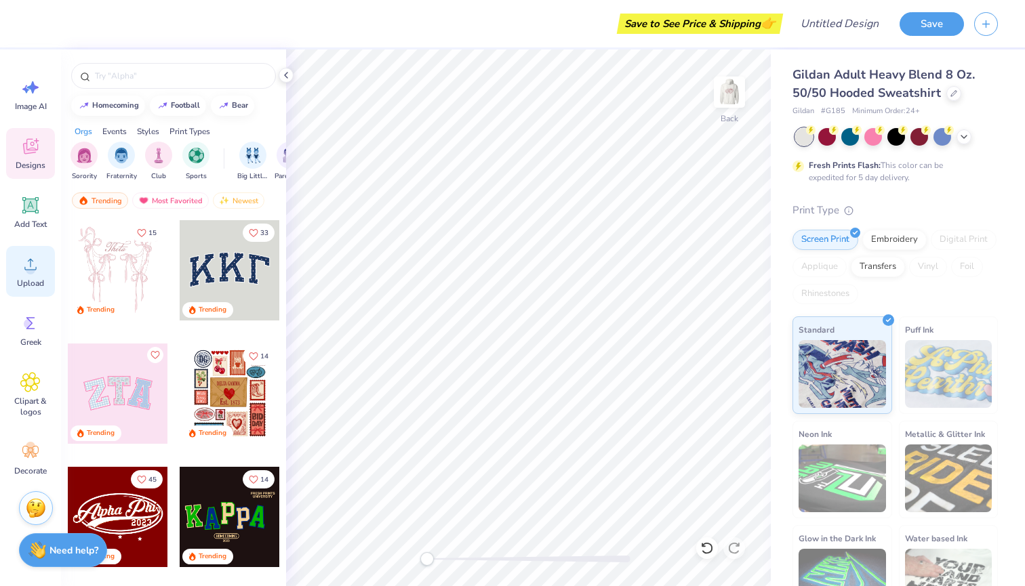
click at [41, 267] on div "Upload" at bounding box center [30, 271] width 49 height 51
click at [45, 332] on div "Greek" at bounding box center [30, 330] width 49 height 51
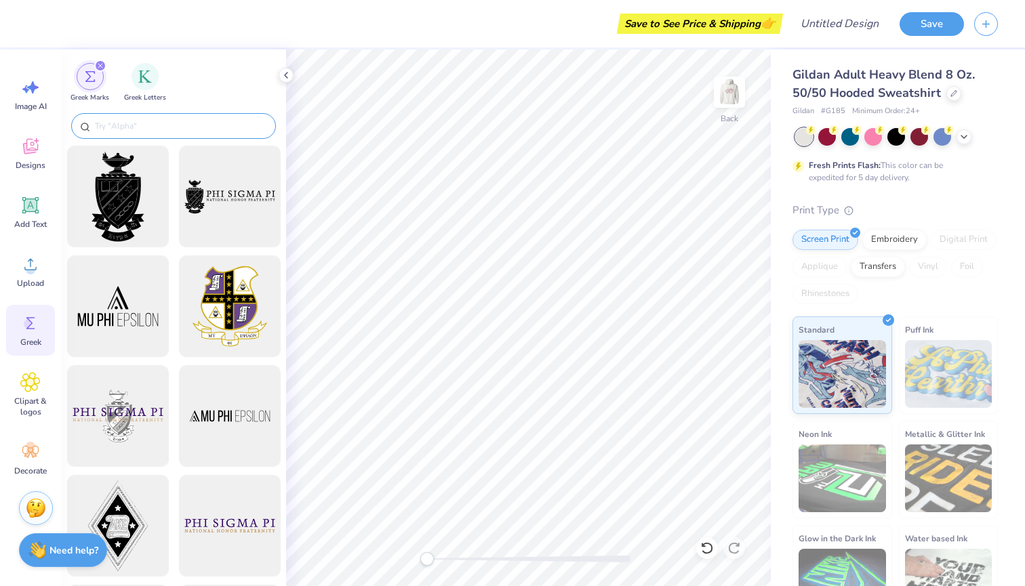
scroll to position [0, 0]
click at [167, 120] on input "text" at bounding box center [181, 126] width 174 height 14
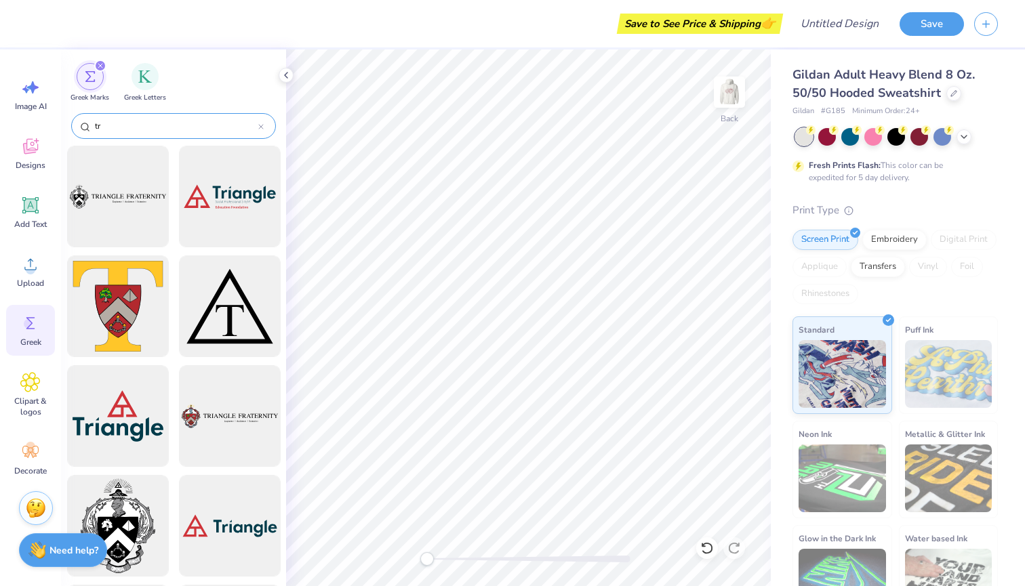
type input "t"
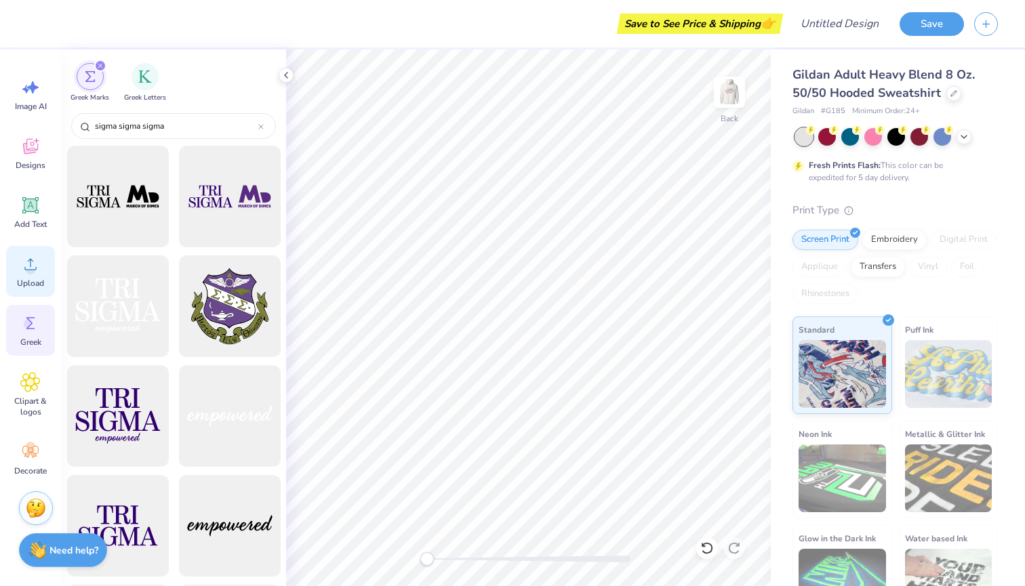
type input "sigma sigma sigma"
click at [32, 277] on div "Upload" at bounding box center [30, 271] width 49 height 51
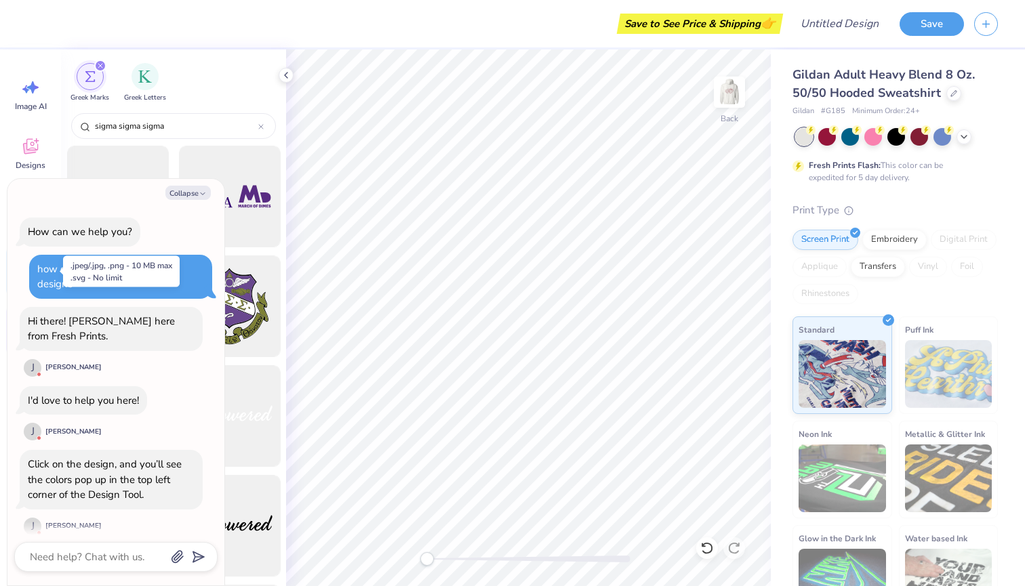
scroll to position [181, 0]
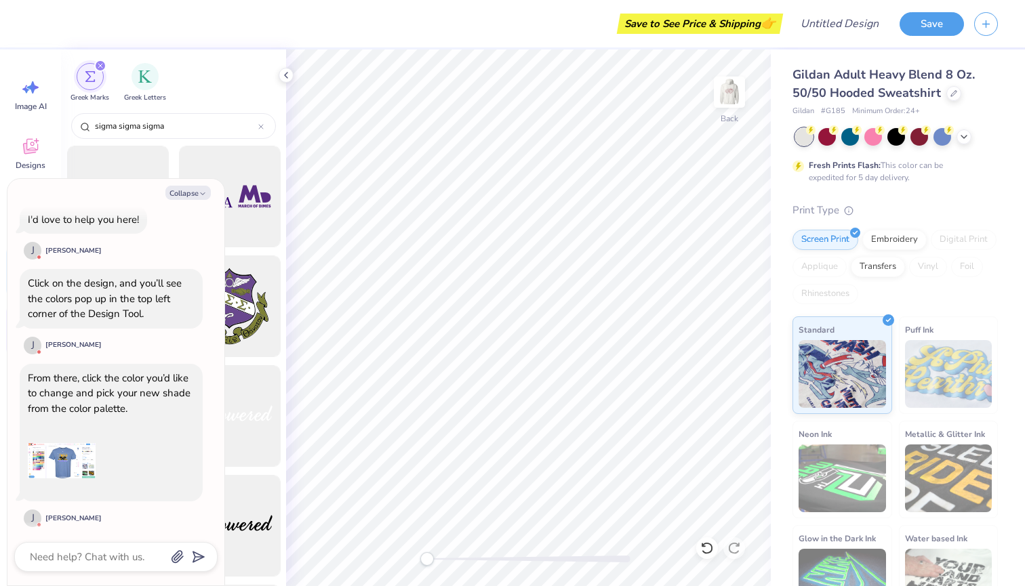
type textarea "x"
